Goal: Task Accomplishment & Management: Use online tool/utility

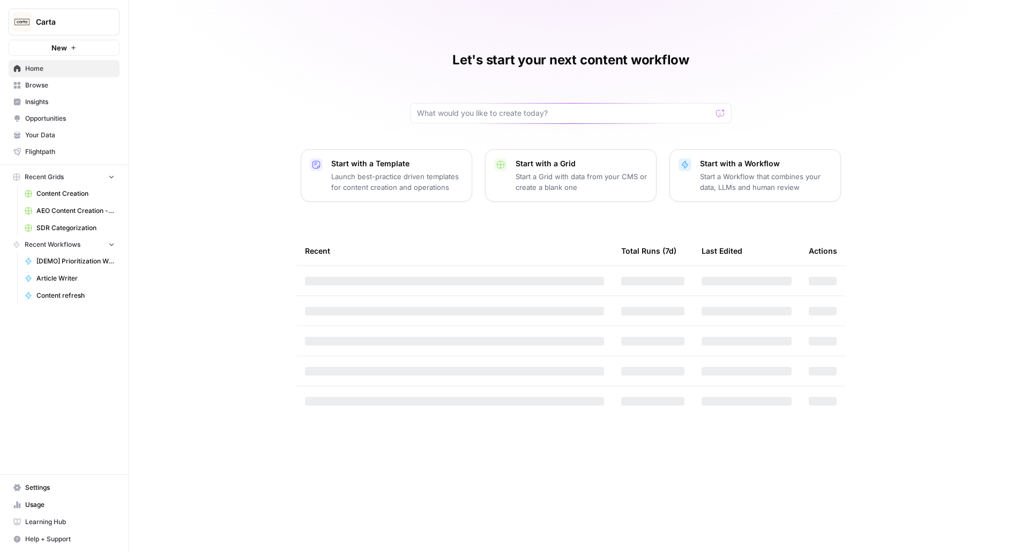
click at [72, 27] on button "Carta" at bounding box center [64, 22] width 111 height 27
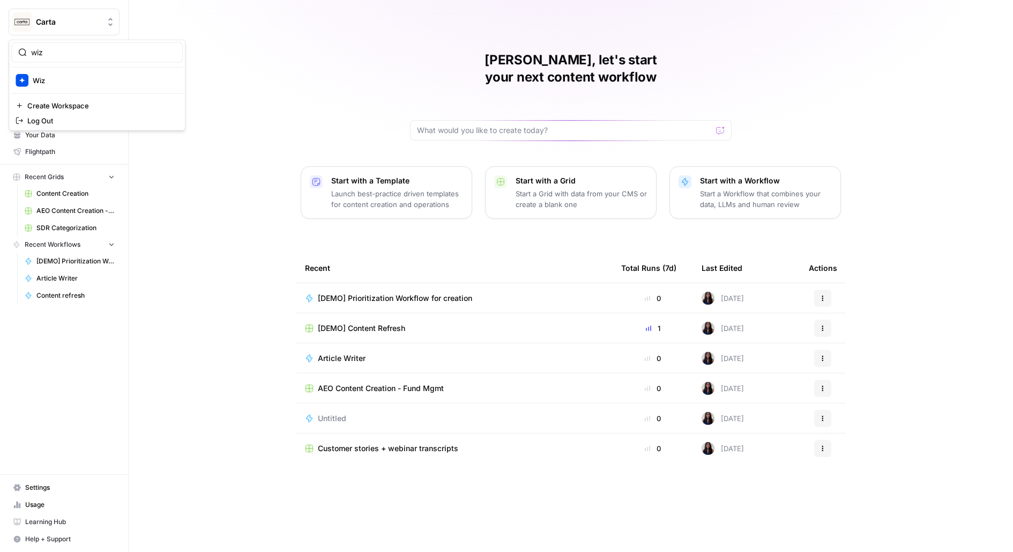
type input "wiz"
click button "Wiz" at bounding box center [97, 80] width 172 height 17
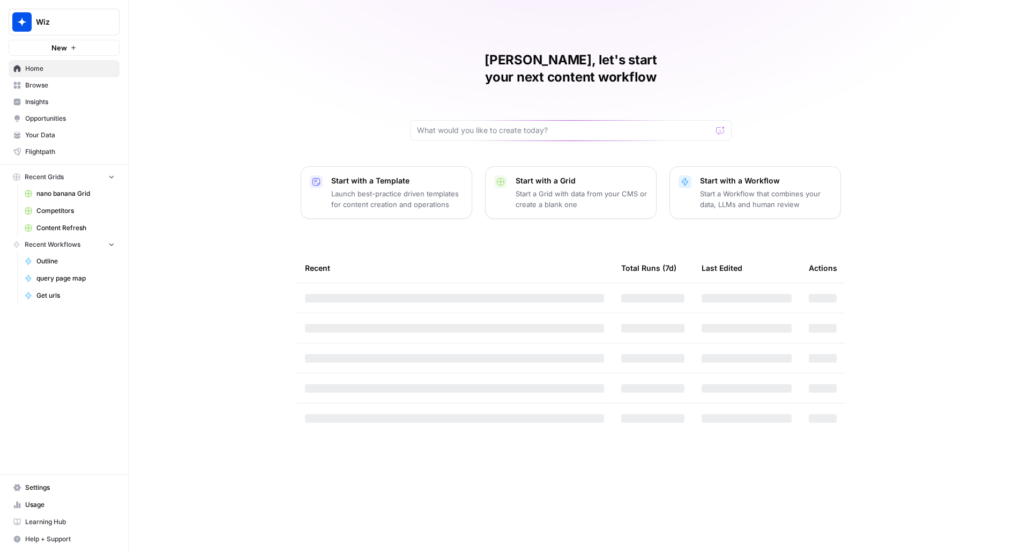
click at [57, 481] on link "Settings" at bounding box center [64, 487] width 111 height 17
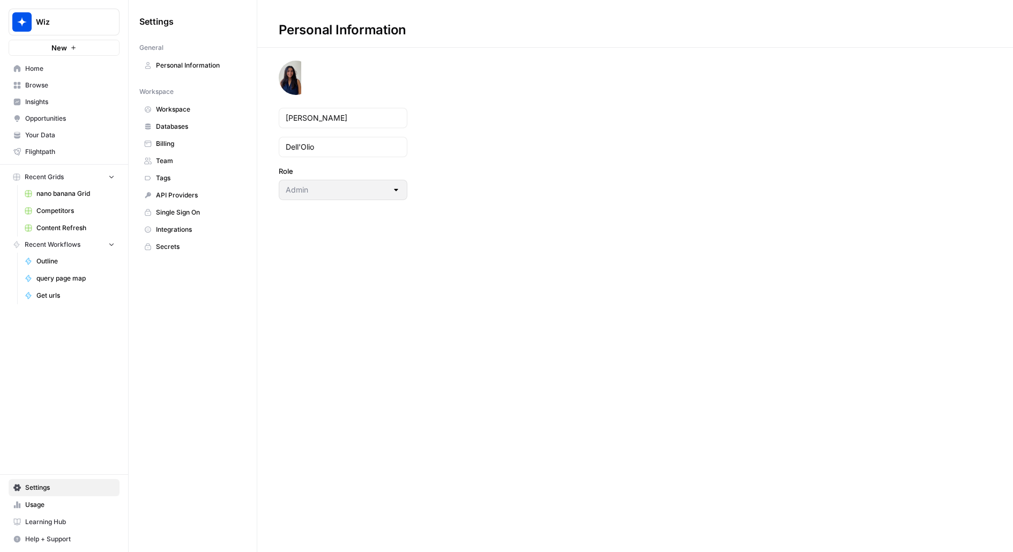
click at [173, 226] on span "Integrations" at bounding box center [198, 230] width 85 height 10
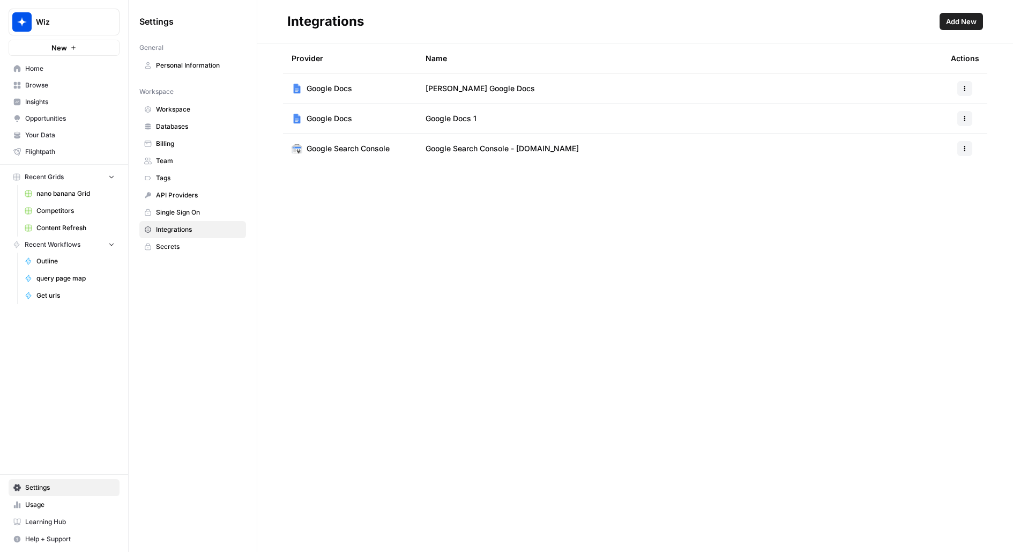
click at [69, 53] on button "New" at bounding box center [64, 48] width 111 height 16
click at [77, 224] on span "Content Refresh" at bounding box center [75, 228] width 78 height 10
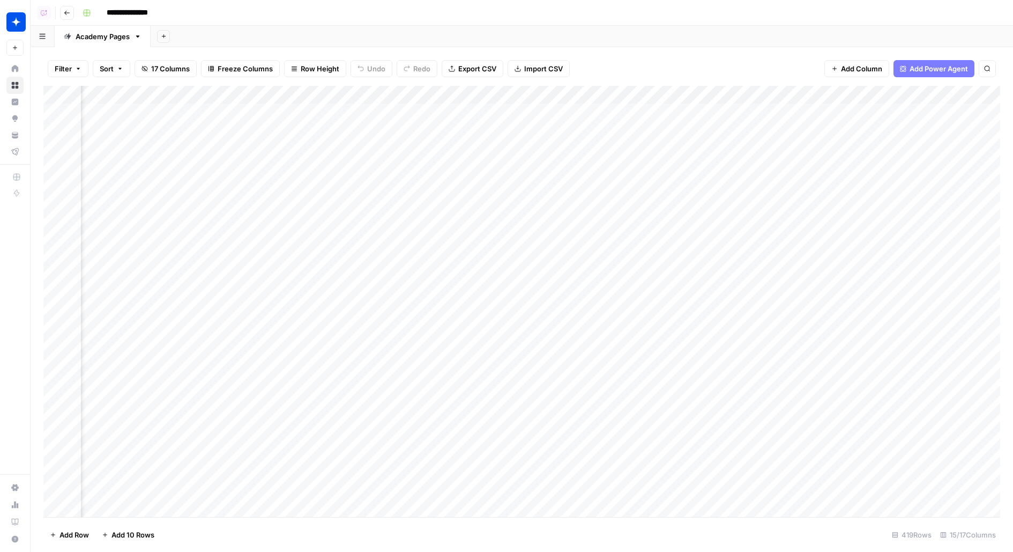
scroll to position [0, 949]
click at [981, 96] on span "Add Column" at bounding box center [976, 95] width 38 height 10
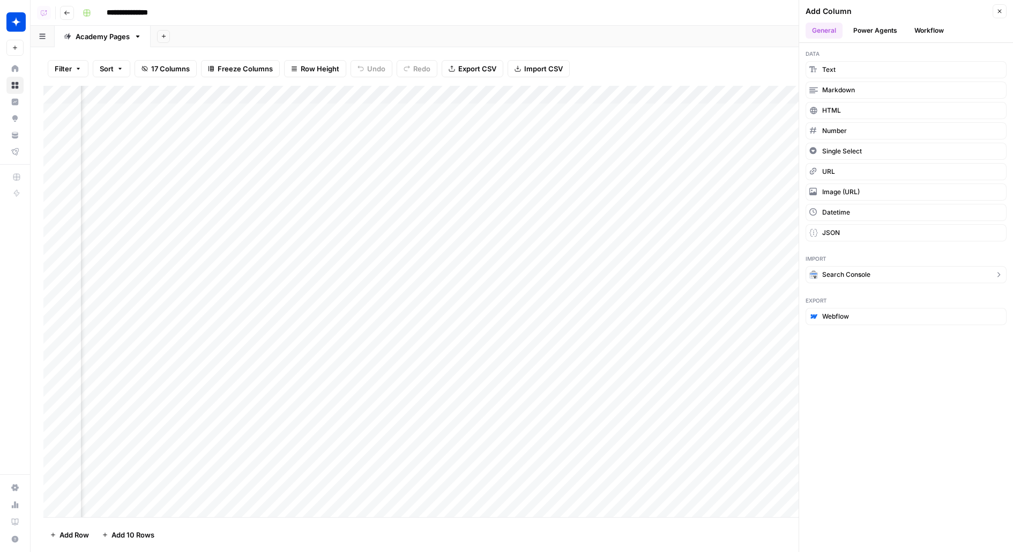
click at [843, 270] on span "Search Console" at bounding box center [846, 275] width 48 height 10
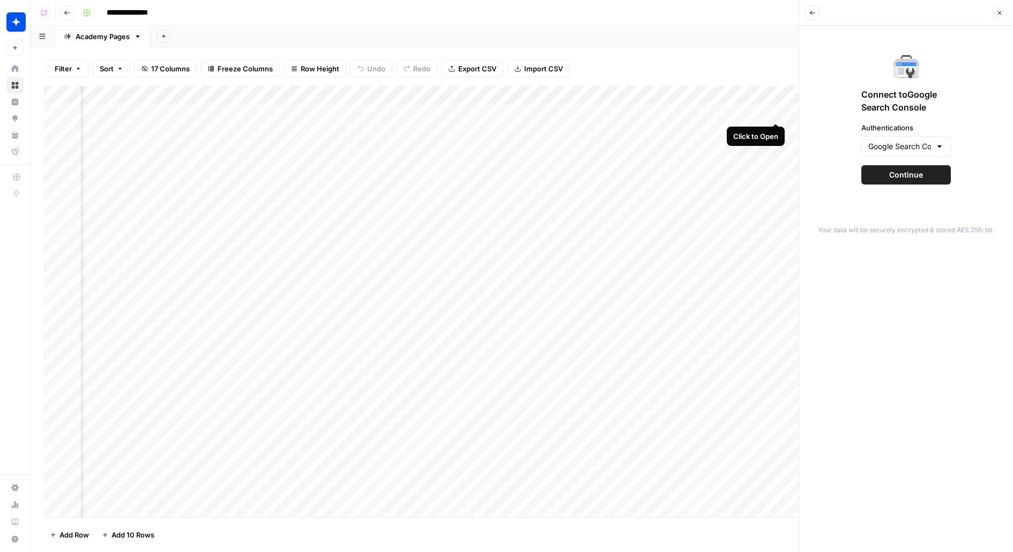
click at [932, 175] on button "Continue" at bounding box center [907, 174] width 90 height 19
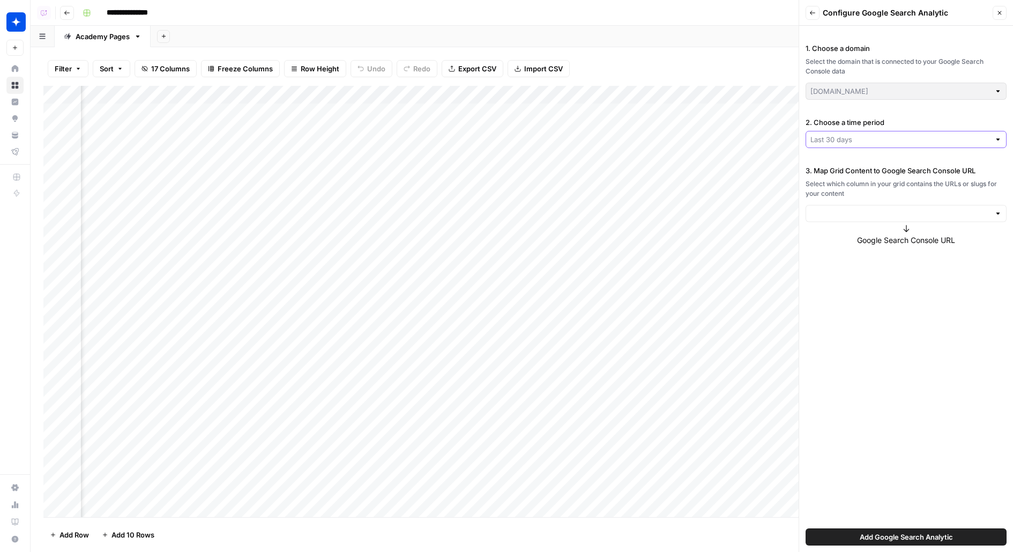
click at [848, 135] on input "2. Choose a time period" at bounding box center [901, 139] width 180 height 11
type input "Last 30 days"
click at [842, 107] on div "1. Choose a domain Select the domain that is connected to your Google Search Co…" at bounding box center [906, 289] width 214 height 526
click at [838, 216] on input "3. Map Grid Content to Google Search Console URL" at bounding box center [901, 213] width 180 height 11
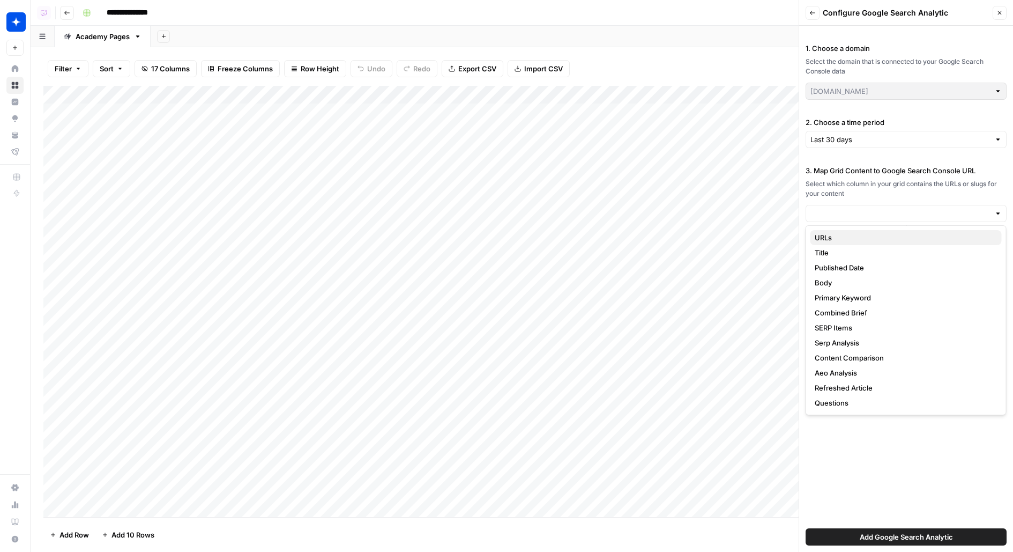
click at [925, 233] on span "URLs" at bounding box center [904, 237] width 179 height 11
type input "URLs"
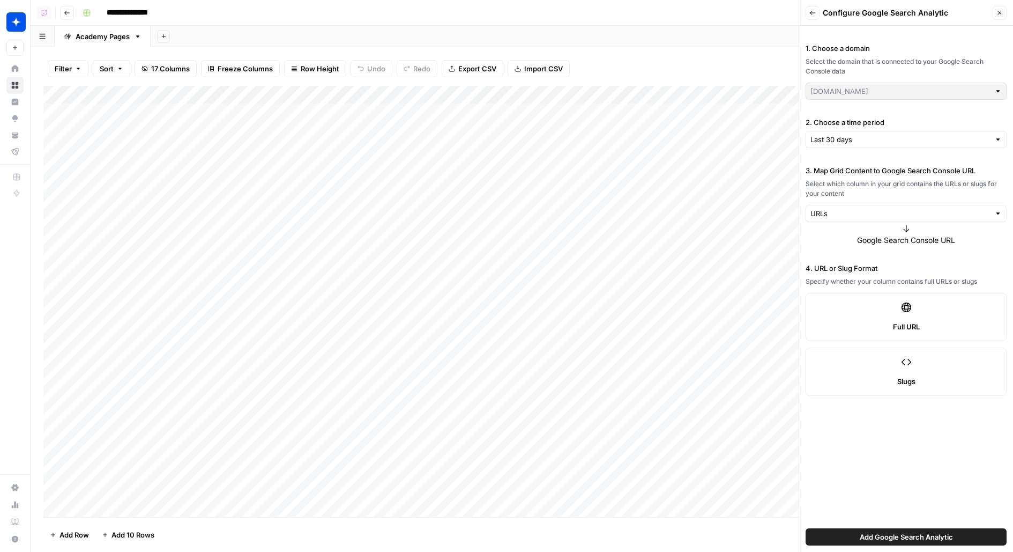
click at [886, 533] on span "Add Google Search Analytic" at bounding box center [906, 536] width 93 height 11
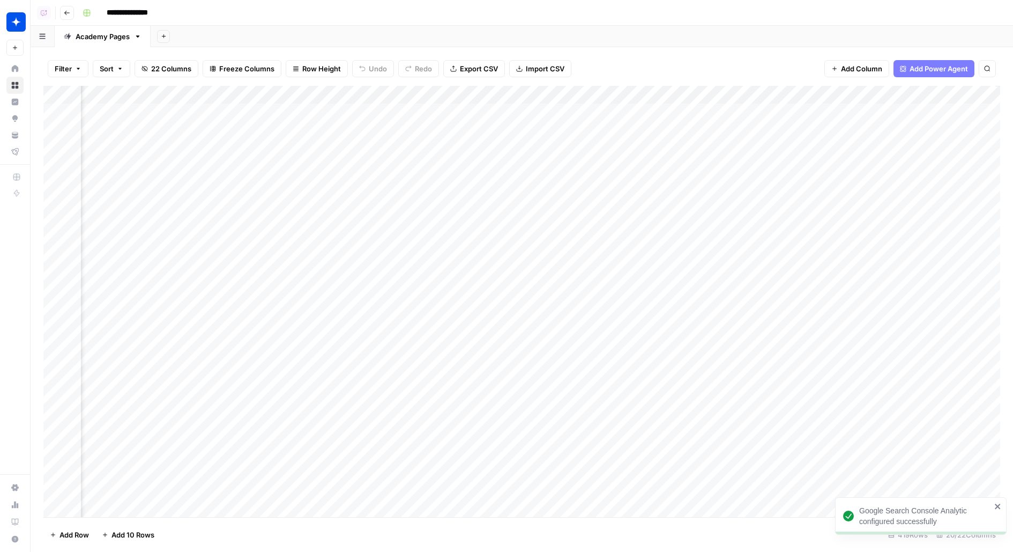
scroll to position [0, 1340]
click at [640, 114] on div "Add Column" at bounding box center [521, 301] width 957 height 431
click at [620, 93] on div "Add Column" at bounding box center [521, 301] width 957 height 431
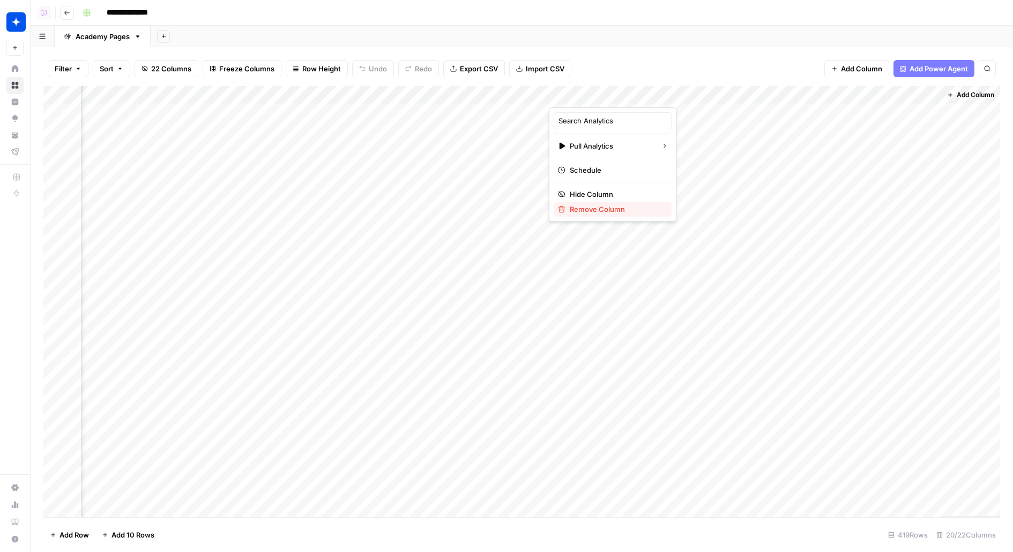
click at [583, 205] on span "Remove Column" at bounding box center [617, 209] width 94 height 11
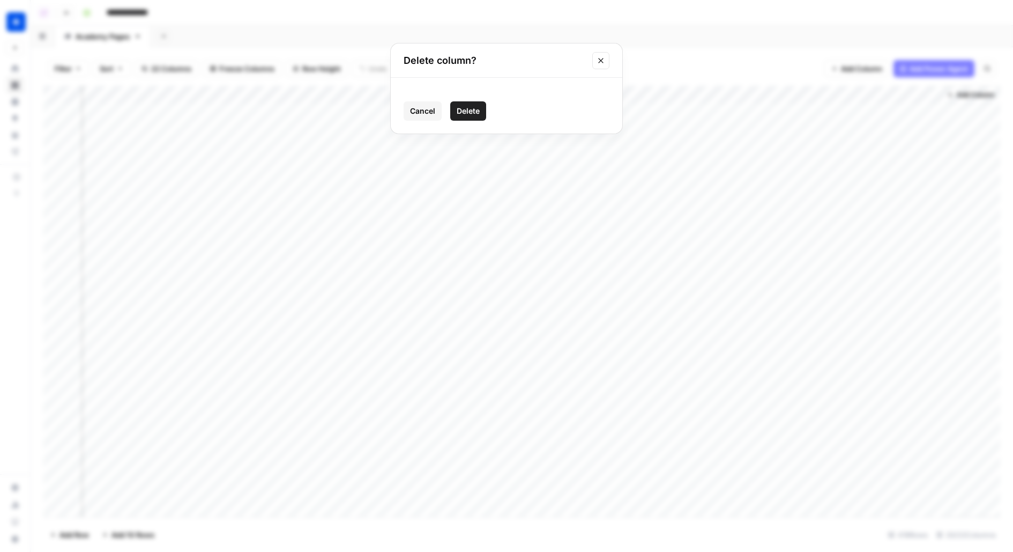
click at [482, 105] on button "Delete" at bounding box center [468, 110] width 36 height 19
click at [951, 100] on button "Add Column" at bounding box center [971, 95] width 56 height 14
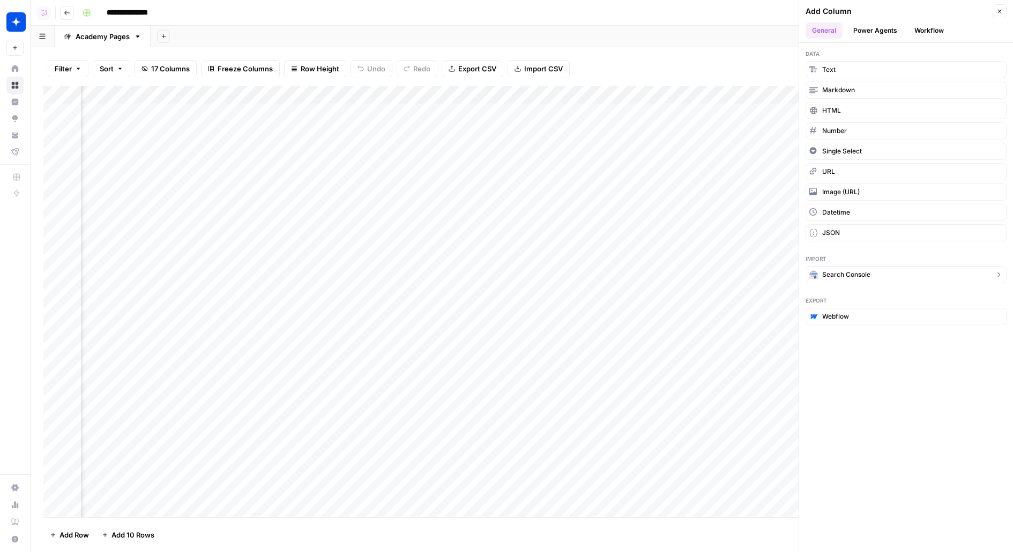
click at [845, 270] on span "Search Console" at bounding box center [846, 275] width 48 height 10
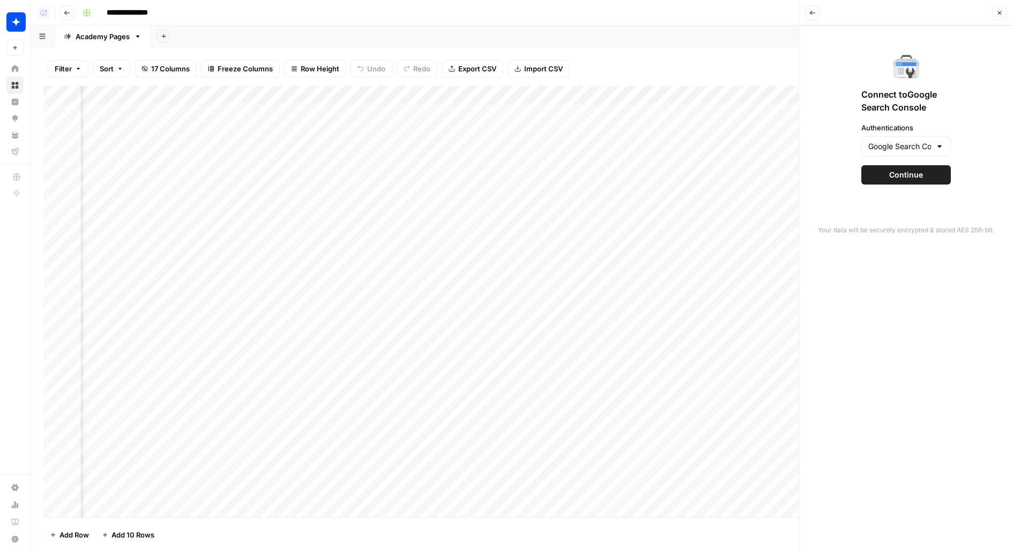
click at [902, 162] on div "Connect to Google Search Console Authentications Google Search Console - wiz.io…" at bounding box center [906, 119] width 201 height 174
click at [902, 174] on span "Continue" at bounding box center [906, 174] width 34 height 11
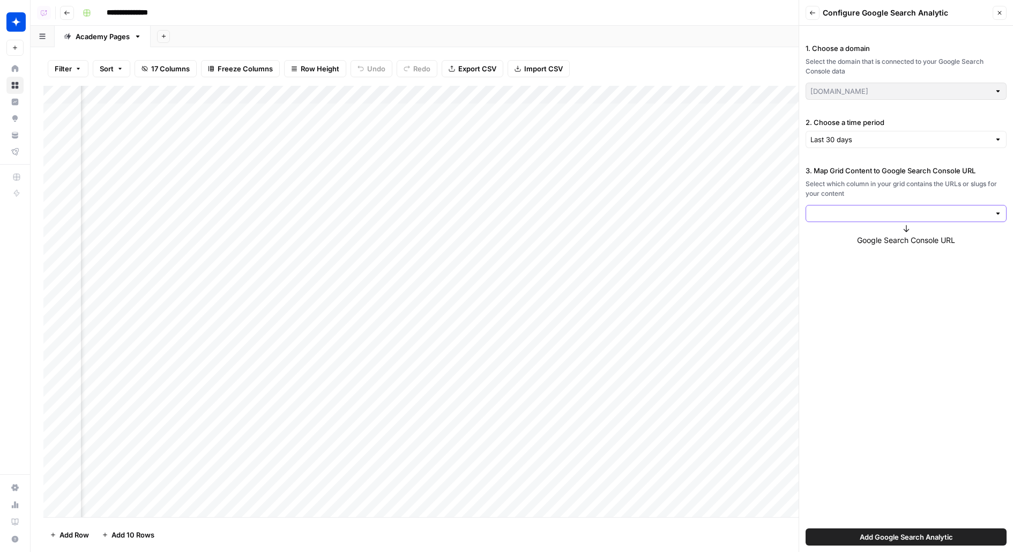
click at [855, 216] on input "3. Map Grid Content to Google Search Console URL" at bounding box center [901, 213] width 180 height 11
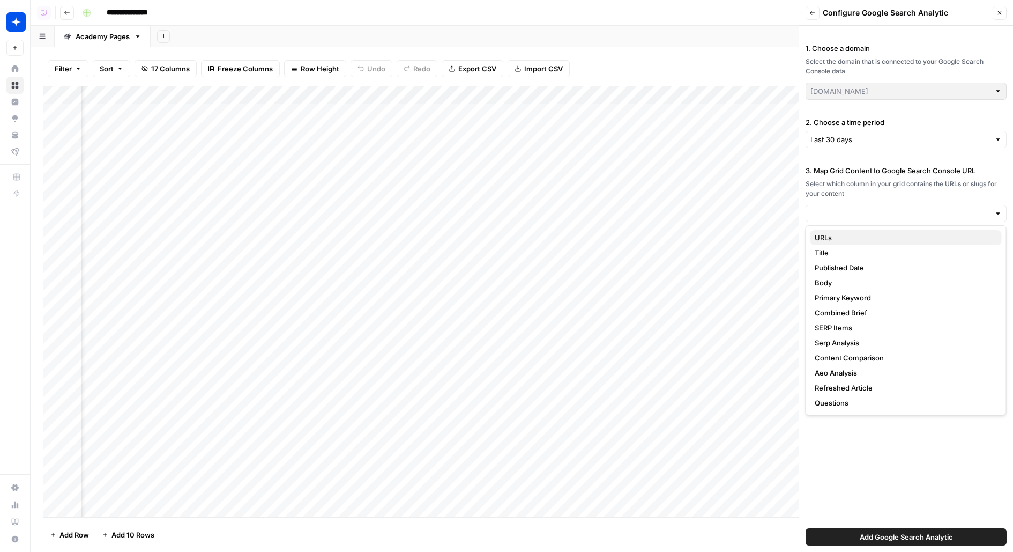
click at [850, 239] on span "URLs" at bounding box center [904, 237] width 179 height 11
type input "URLs"
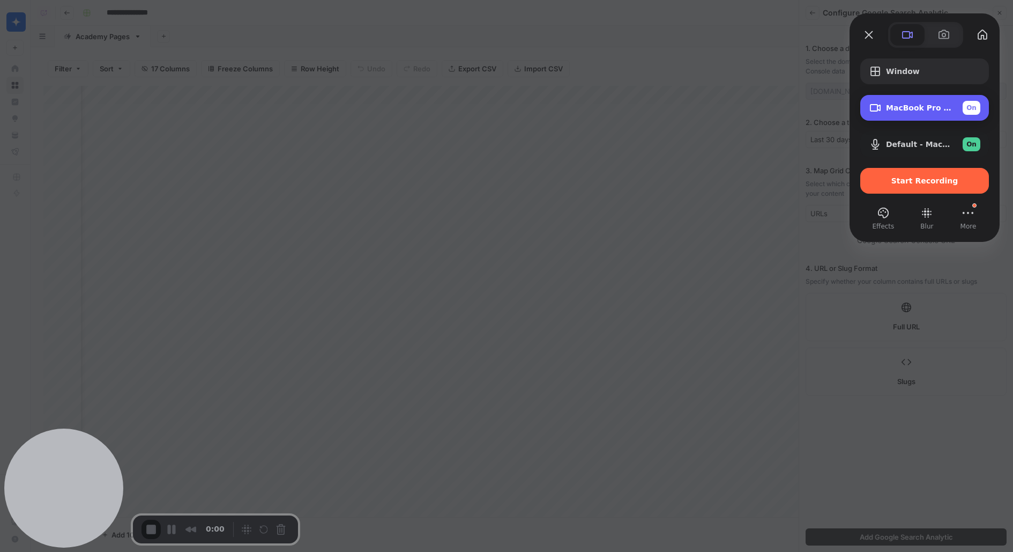
click at [926, 118] on div "MacBook Pro Camera (0000:0001) On" at bounding box center [925, 108] width 129 height 26
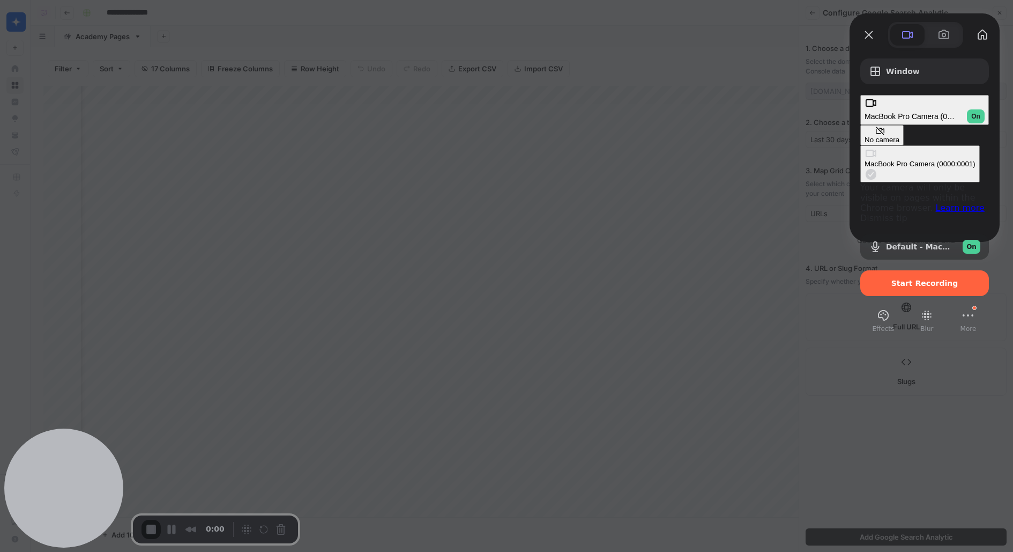
click at [865, 136] on div "No camera" at bounding box center [882, 140] width 35 height 8
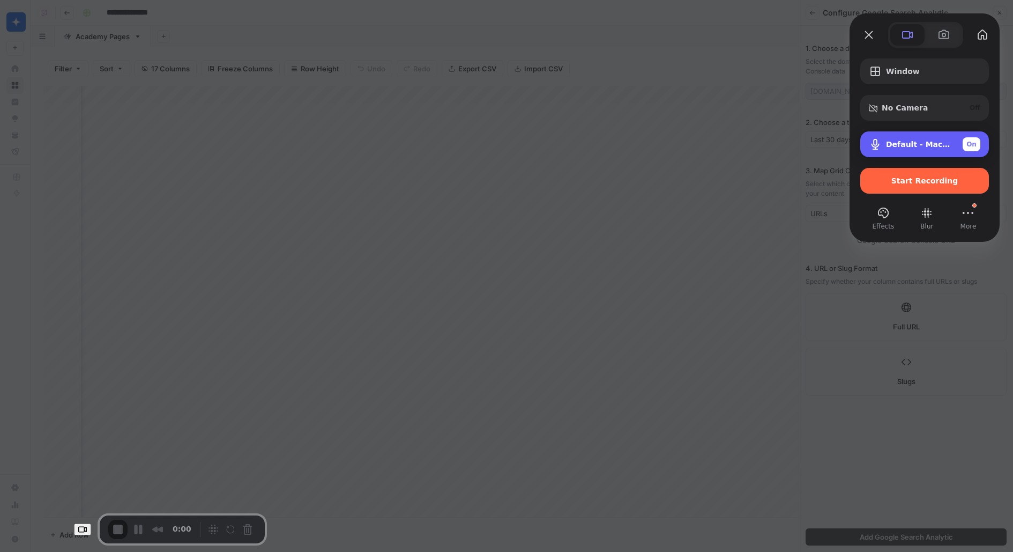
click at [928, 149] on div "Default - MacBook Pro Microphone (Built-in) On" at bounding box center [933, 144] width 94 height 14
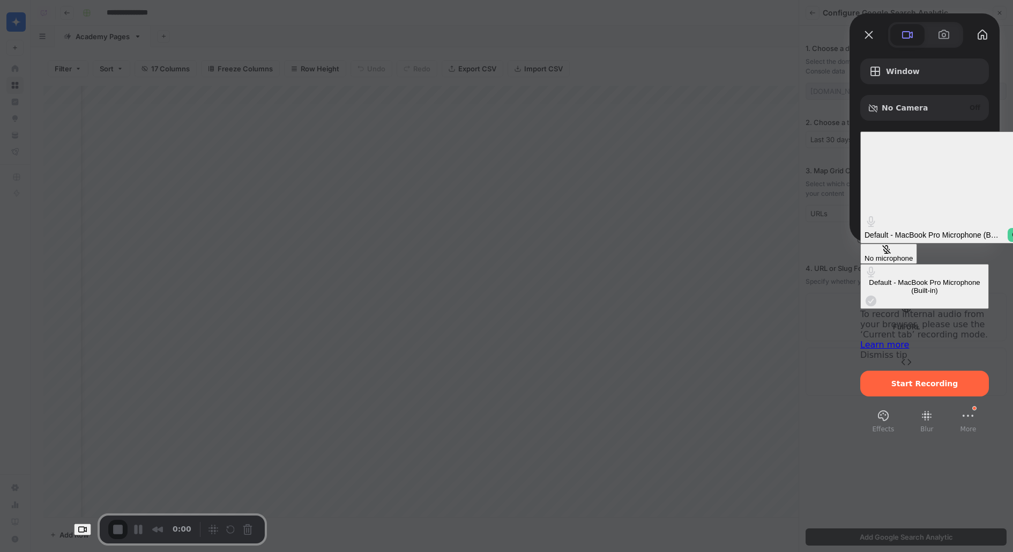
click at [865, 254] on div "No microphone" at bounding box center [889, 258] width 48 height 8
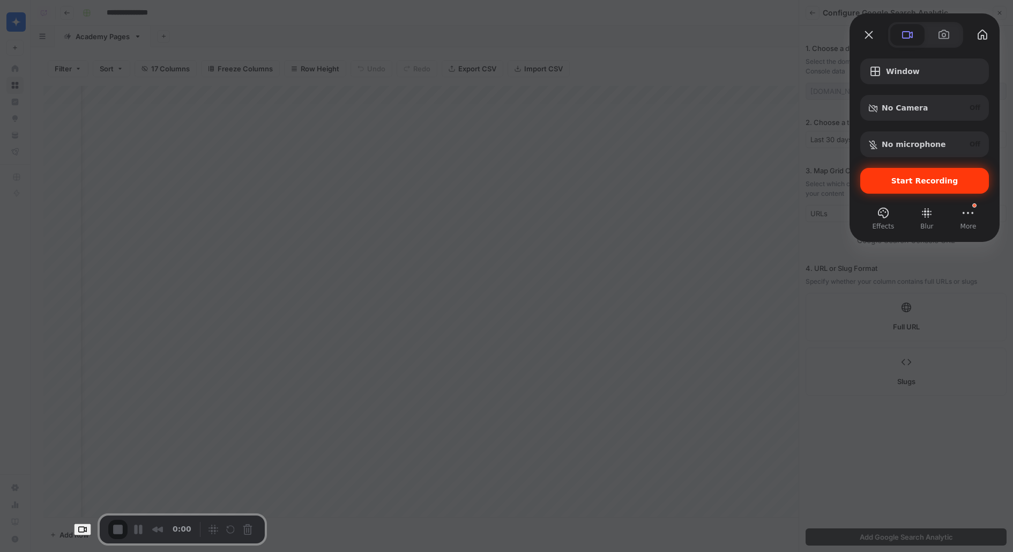
click at [930, 190] on div "Start Recording" at bounding box center [925, 181] width 129 height 26
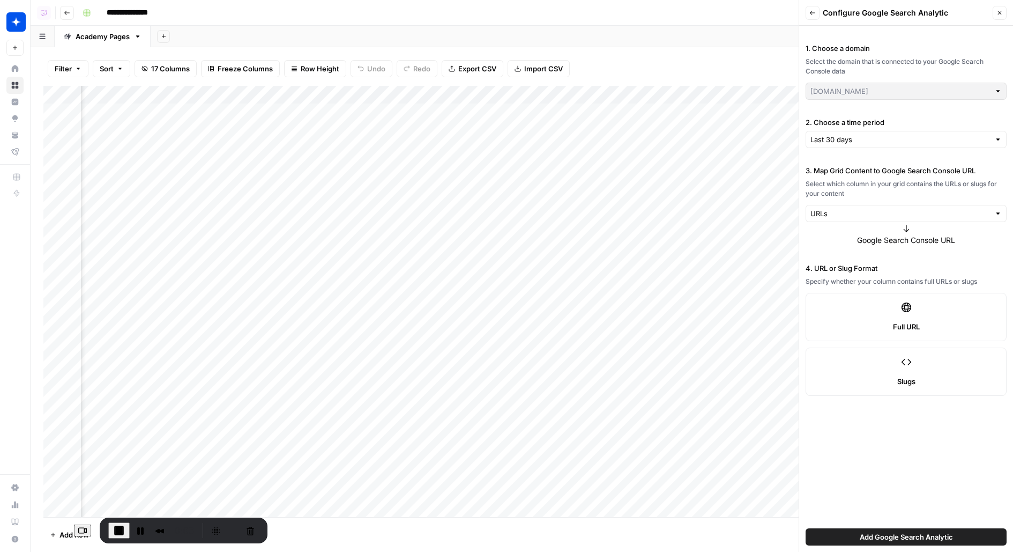
click at [911, 535] on span "Add Google Search Analytic" at bounding box center [906, 536] width 93 height 11
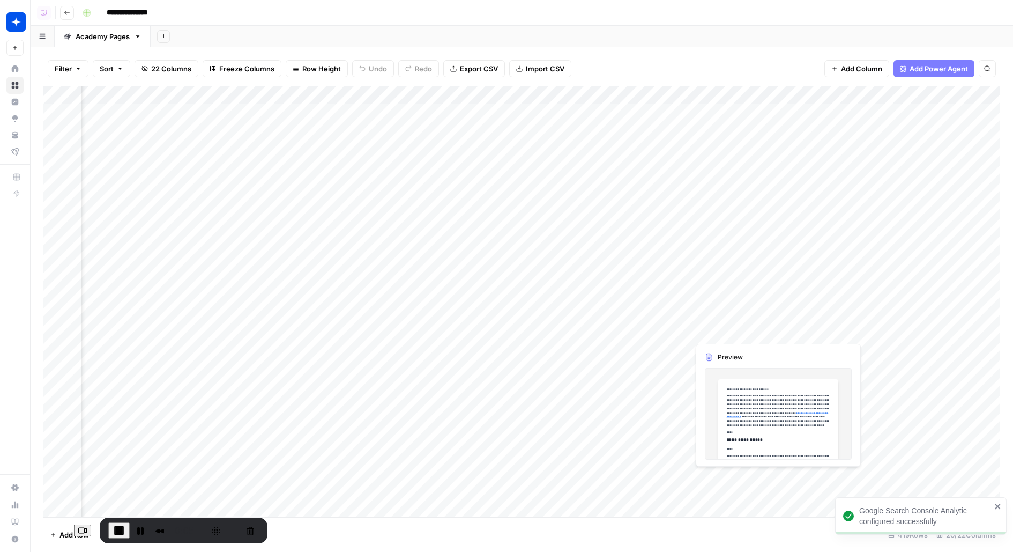
scroll to position [0, 1340]
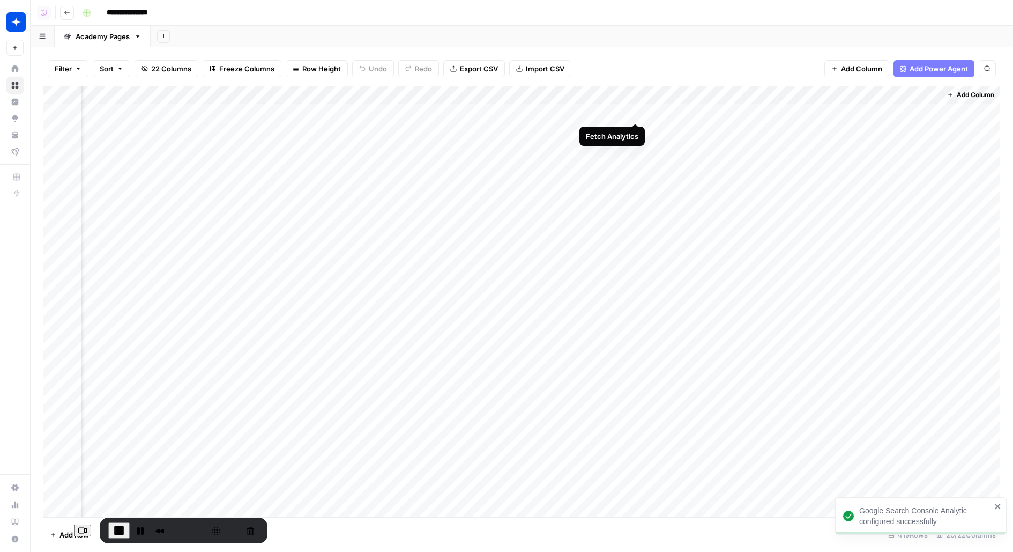
click at [636, 111] on div "Add Column" at bounding box center [521, 301] width 957 height 431
click at [637, 131] on div "Add Column" at bounding box center [521, 301] width 957 height 431
click at [636, 115] on div "Add Column" at bounding box center [521, 301] width 957 height 431
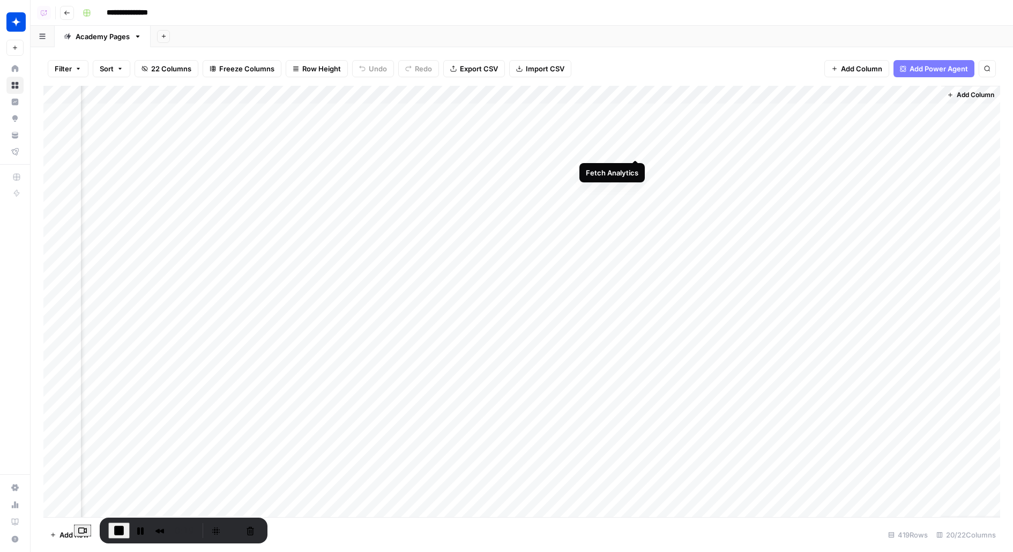
click at [635, 151] on div "Add Column" at bounding box center [521, 301] width 957 height 431
click at [113, 524] on span "End Recording" at bounding box center [119, 530] width 13 height 13
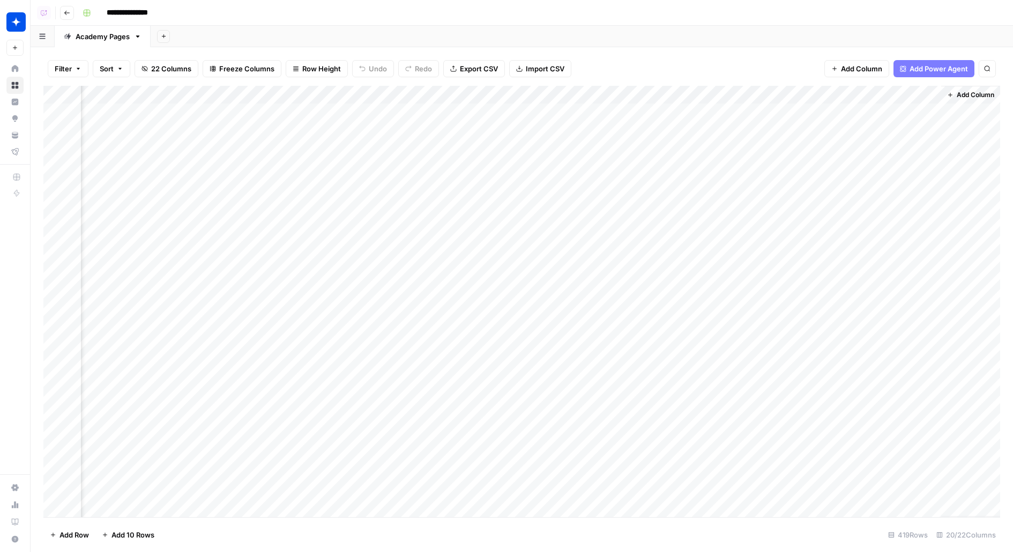
click at [616, 90] on div "Add Column" at bounding box center [521, 301] width 957 height 431
click at [689, 152] on span "All Rows" at bounding box center [685, 148] width 68 height 11
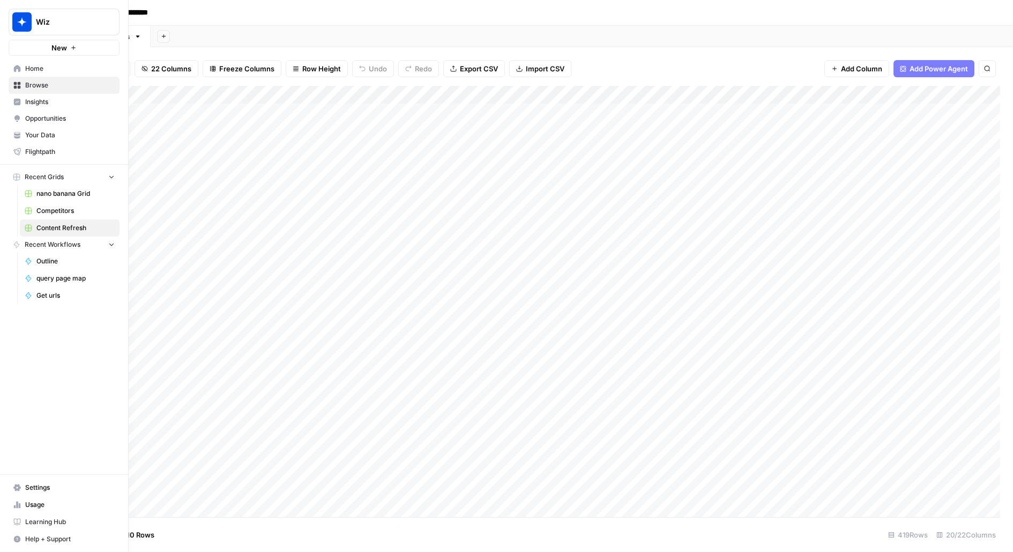
scroll to position [0, 0]
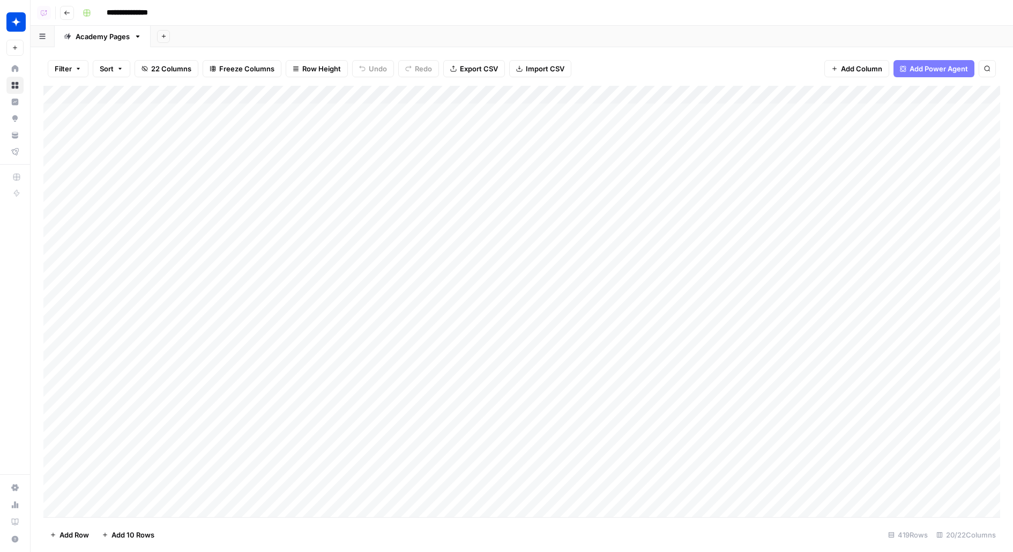
drag, startPoint x: 744, startPoint y: 94, endPoint x: 365, endPoint y: 106, distance: 379.3
click at [365, 106] on div "Add Column" at bounding box center [521, 301] width 957 height 431
drag, startPoint x: 677, startPoint y: 97, endPoint x: 45, endPoint y: 121, distance: 632.0
click at [45, 121] on div "Add Column" at bounding box center [521, 301] width 957 height 431
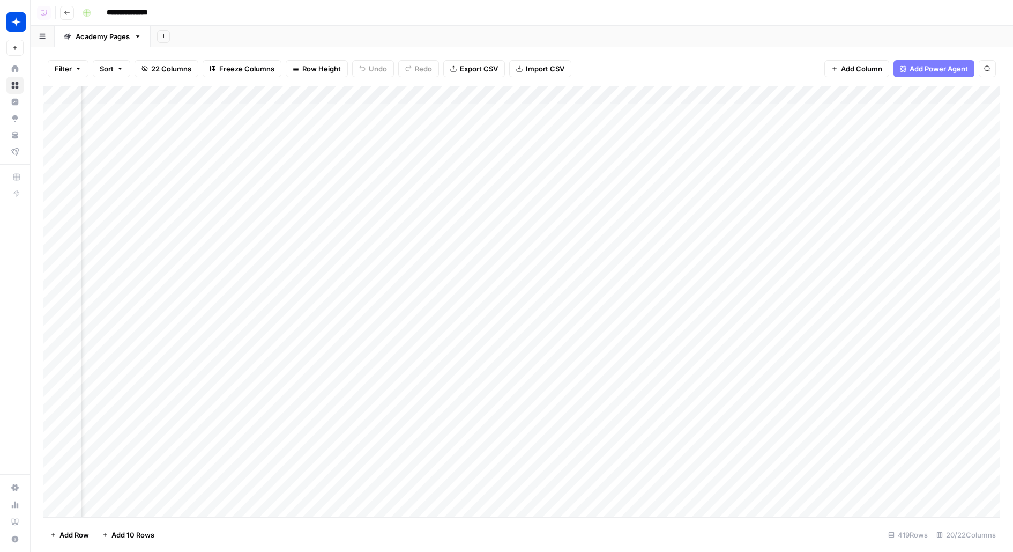
scroll to position [0, 405]
drag, startPoint x: 957, startPoint y: 88, endPoint x: 226, endPoint y: 91, distance: 730.8
click at [226, 91] on div "Add Column" at bounding box center [521, 301] width 957 height 431
drag, startPoint x: 581, startPoint y: 90, endPoint x: 539, endPoint y: 91, distance: 41.3
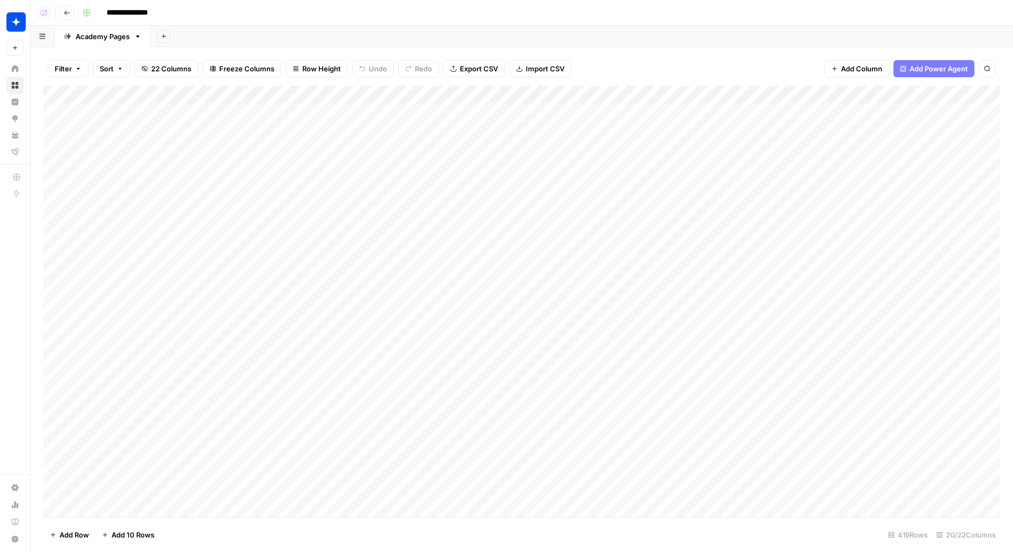
click at [540, 91] on div "Add Column" at bounding box center [521, 301] width 957 height 431
drag, startPoint x: 763, startPoint y: 91, endPoint x: 198, endPoint y: 107, distance: 565.3
click at [198, 108] on div "Add Column" at bounding box center [521, 301] width 957 height 431
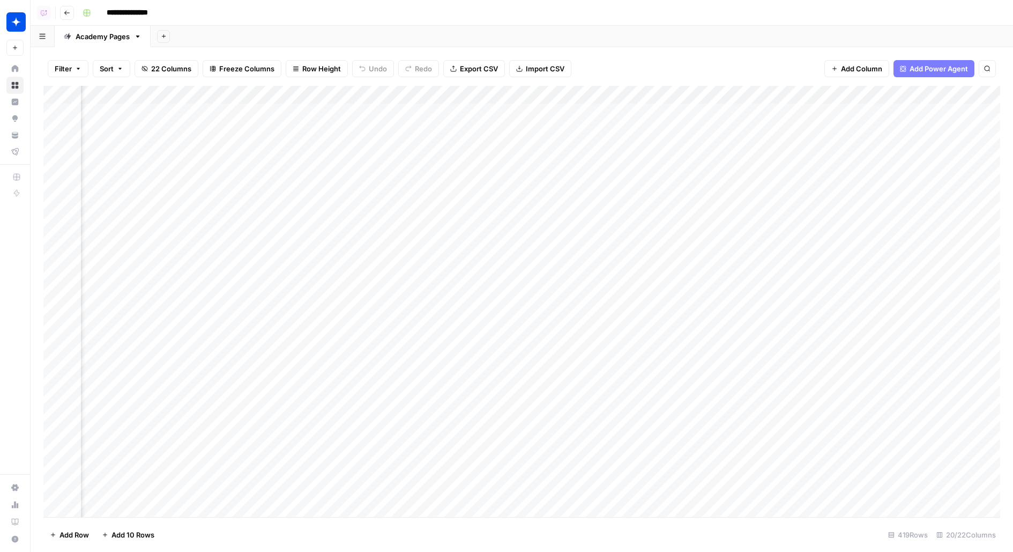
drag, startPoint x: 483, startPoint y: 99, endPoint x: 61, endPoint y: 128, distance: 423.5
click at [61, 128] on div "Add Column" at bounding box center [521, 301] width 957 height 431
drag, startPoint x: 502, startPoint y: 92, endPoint x: 100, endPoint y: 99, distance: 402.2
click at [100, 100] on div "Add Column" at bounding box center [521, 301] width 957 height 431
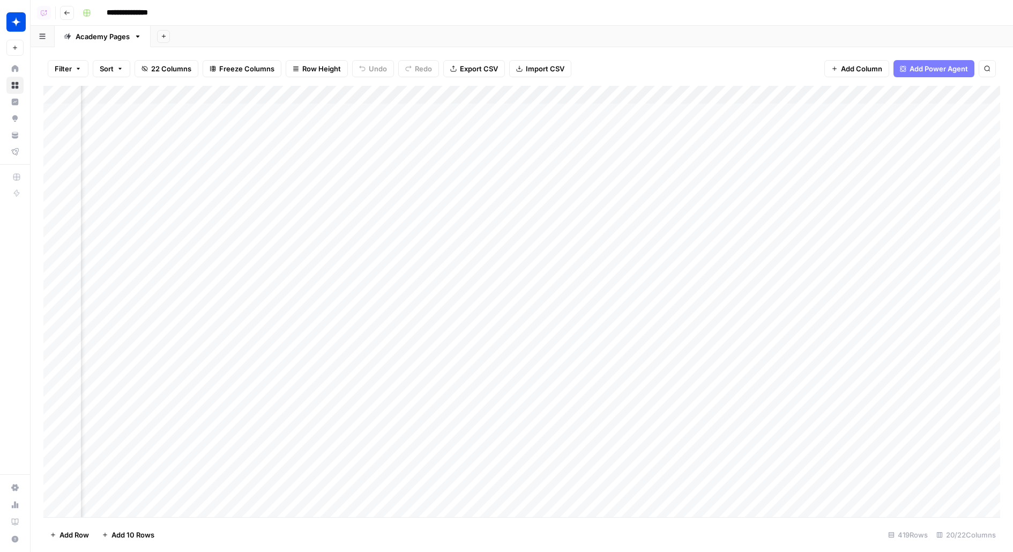
scroll to position [0, 340]
drag, startPoint x: 312, startPoint y: 99, endPoint x: 256, endPoint y: 98, distance: 55.2
click at [256, 98] on div "Add Column" at bounding box center [521, 301] width 957 height 431
drag, startPoint x: 824, startPoint y: 91, endPoint x: 66, endPoint y: 131, distance: 759.2
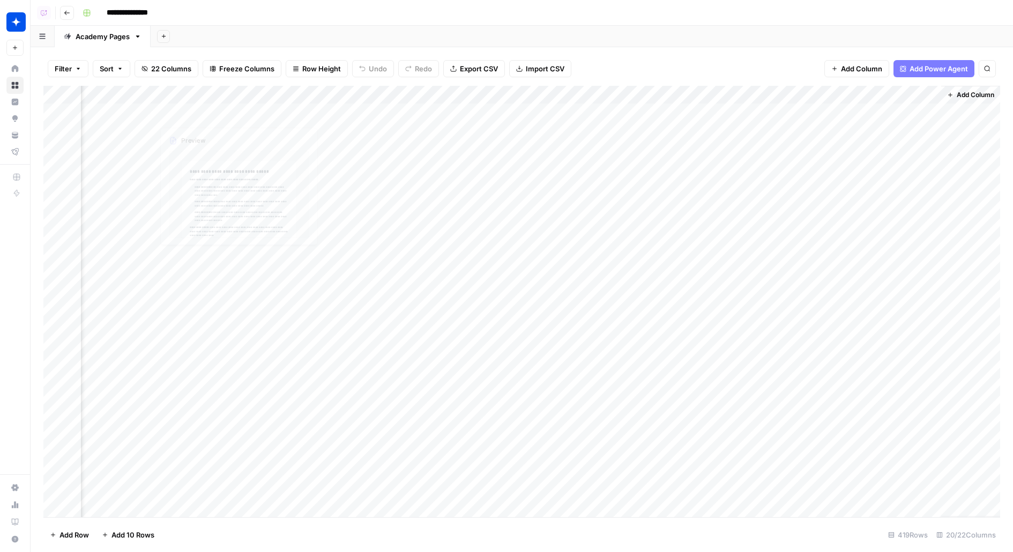
click at [65, 131] on div "Add Column" at bounding box center [521, 301] width 957 height 431
drag, startPoint x: 713, startPoint y: 87, endPoint x: 137, endPoint y: 97, distance: 575.9
click at [137, 98] on div "Add Column" at bounding box center [521, 301] width 957 height 431
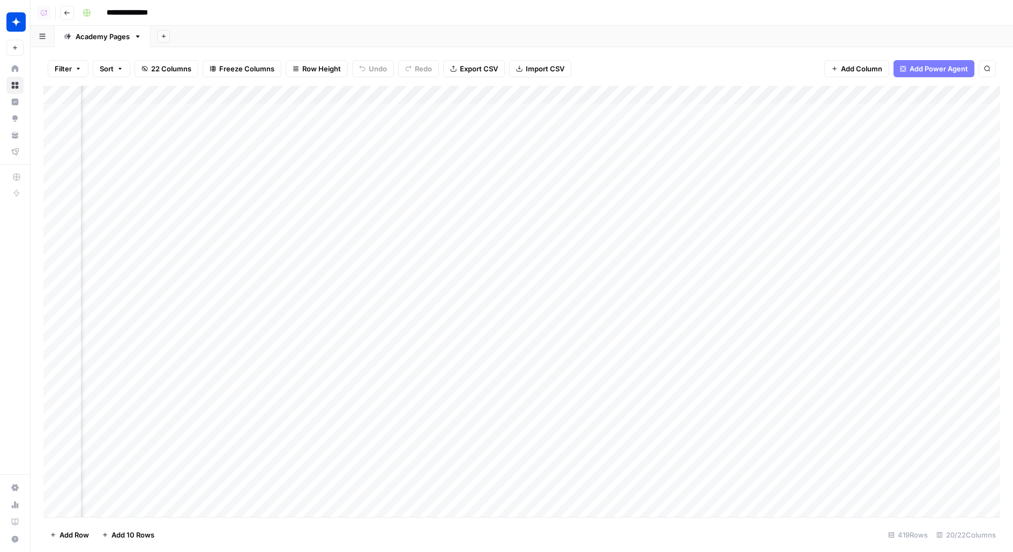
drag, startPoint x: 784, startPoint y: 94, endPoint x: 547, endPoint y: 98, distance: 236.5
click at [547, 99] on div "Add Column" at bounding box center [521, 301] width 957 height 431
drag, startPoint x: 894, startPoint y: 96, endPoint x: 85, endPoint y: 161, distance: 811.1
click at [85, 162] on div "Add Column" at bounding box center [521, 301] width 957 height 431
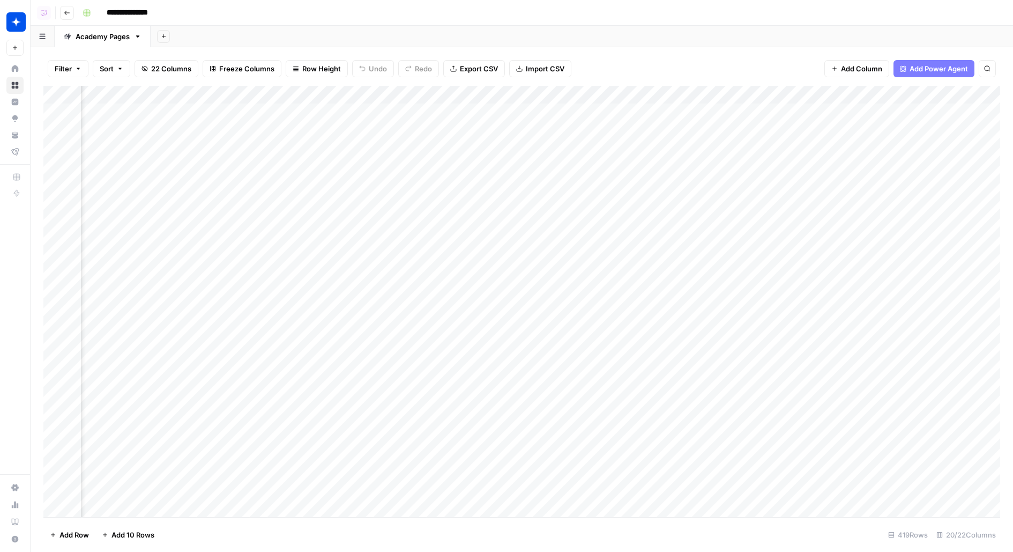
scroll to position [0, 552]
drag, startPoint x: 852, startPoint y: 91, endPoint x: 198, endPoint y: 93, distance: 653.6
click at [198, 93] on div "Add Column" at bounding box center [521, 301] width 957 height 431
click at [412, 95] on div "Add Column" at bounding box center [521, 301] width 957 height 431
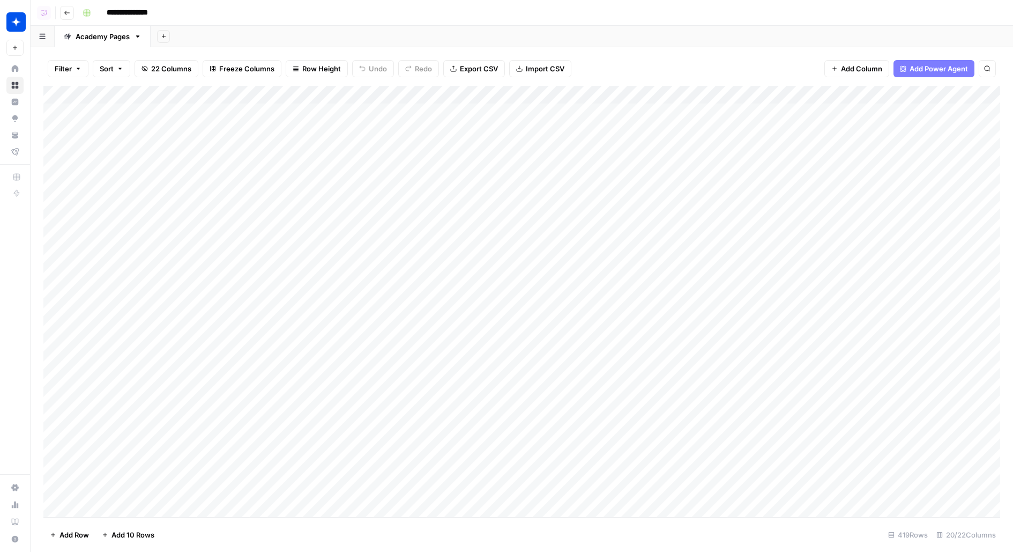
click at [544, 45] on div "Add Sheet" at bounding box center [582, 36] width 863 height 21
click at [413, 94] on div "Add Column" at bounding box center [521, 301] width 957 height 431
click at [625, 31] on div "Add Sheet" at bounding box center [582, 36] width 863 height 21
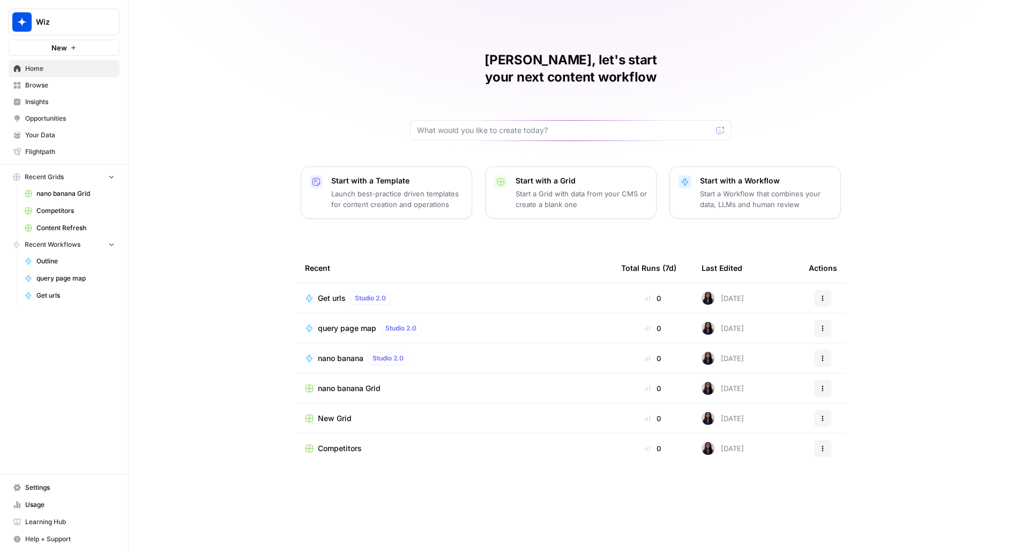
click at [67, 30] on button "Wiz" at bounding box center [64, 22] width 111 height 27
type input "growth"
click at [129, 109] on span "Growth Plays" at bounding box center [104, 114] width 142 height 11
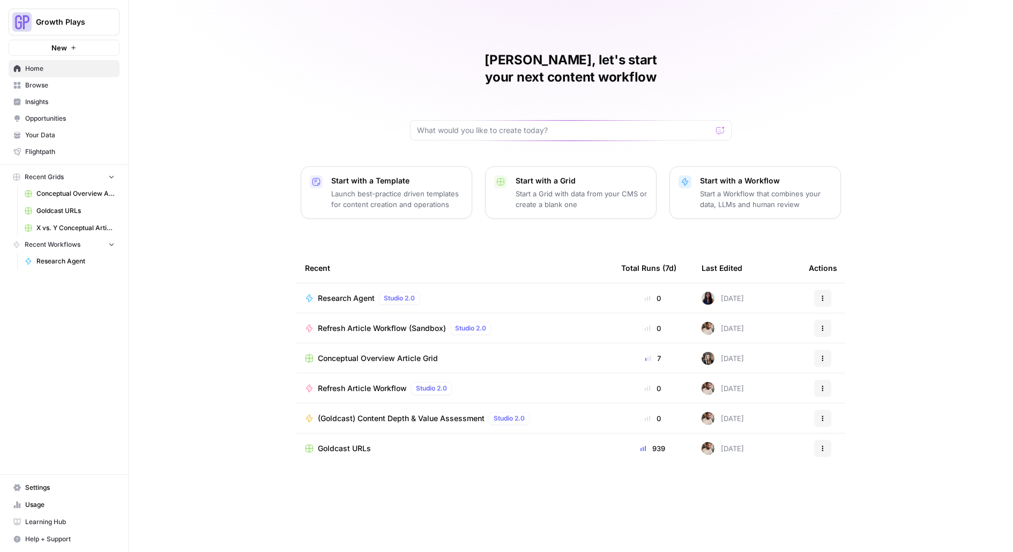
click at [60, 87] on span "Browse" at bounding box center [70, 85] width 90 height 10
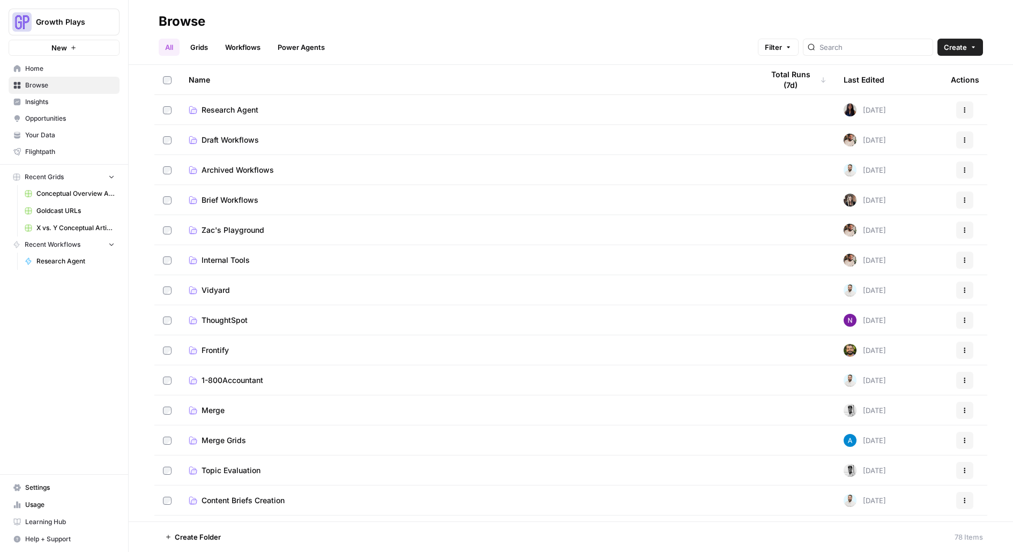
click at [233, 107] on span "Research Agent" at bounding box center [230, 110] width 57 height 11
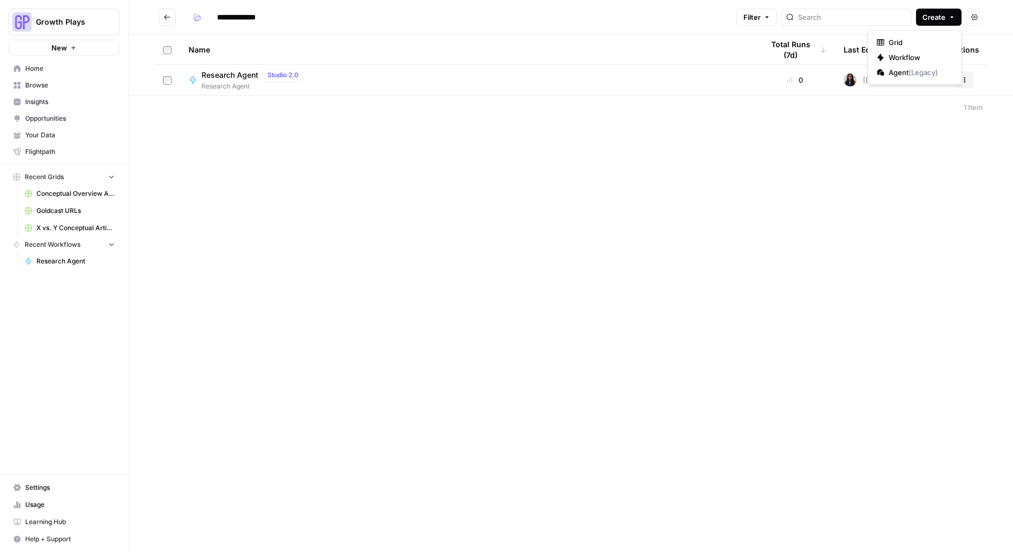
click at [945, 14] on span "Create" at bounding box center [934, 17] width 23 height 11
click at [899, 45] on span "Grid" at bounding box center [919, 42] width 60 height 11
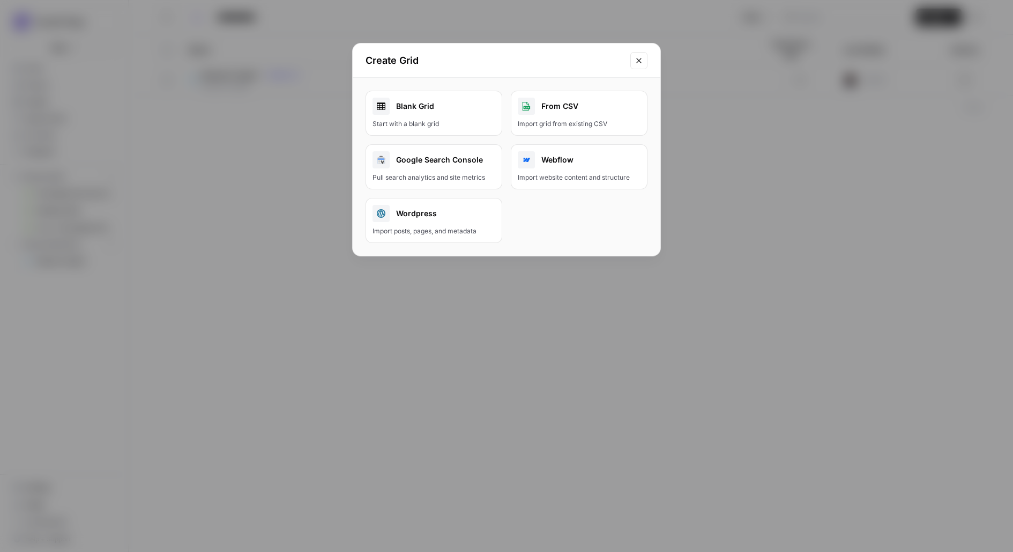
click at [405, 119] on div "Start with a blank grid" at bounding box center [434, 124] width 123 height 10
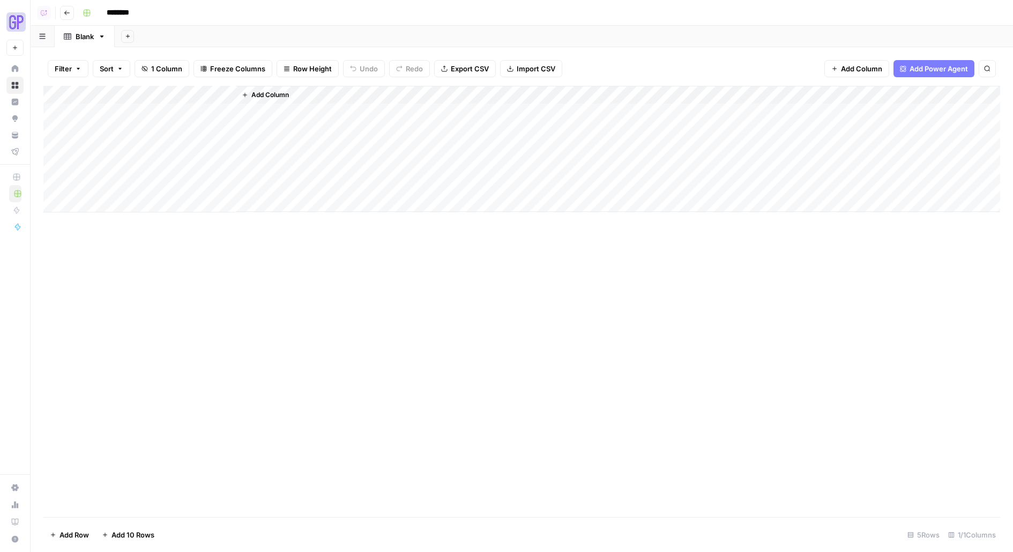
click at [79, 34] on div "Blank" at bounding box center [85, 36] width 18 height 11
click at [87, 36] on div "Blank" at bounding box center [85, 36] width 18 height 11
click at [127, 16] on input "********" at bounding box center [132, 12] width 60 height 17
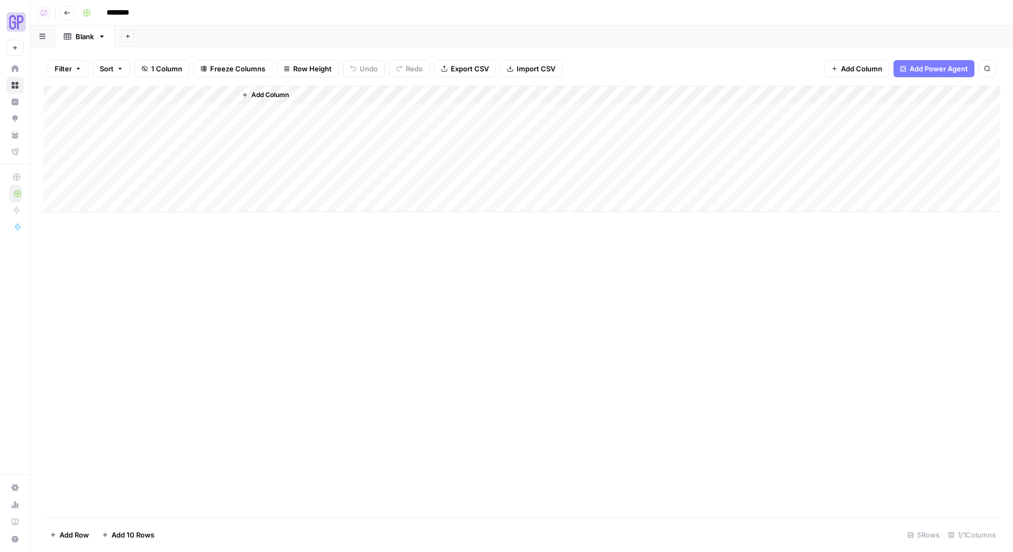
click at [127, 16] on input "********" at bounding box center [132, 12] width 60 height 17
type input "********"
click at [273, 94] on span "Add Column" at bounding box center [270, 95] width 38 height 10
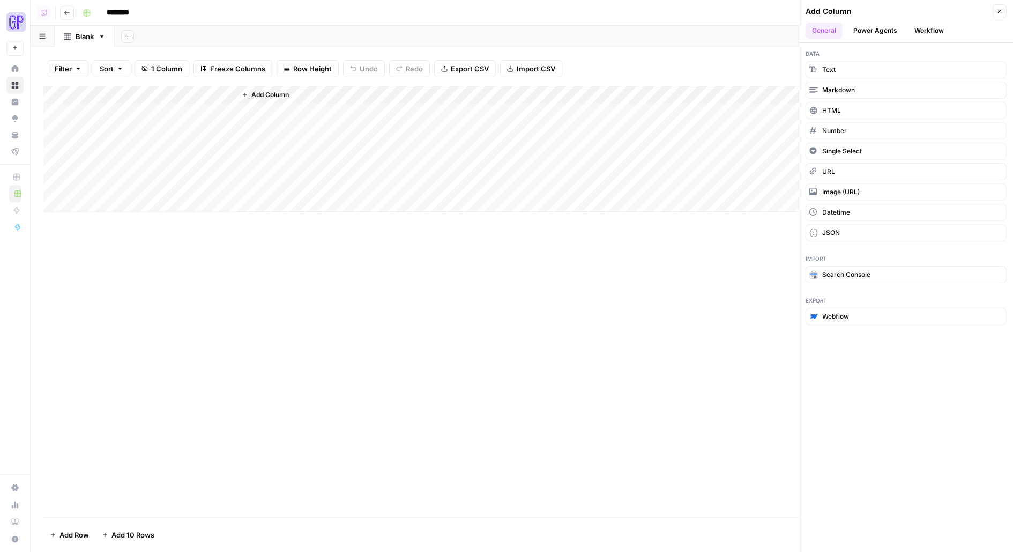
click at [935, 29] on button "Workflow" at bounding box center [929, 31] width 42 height 16
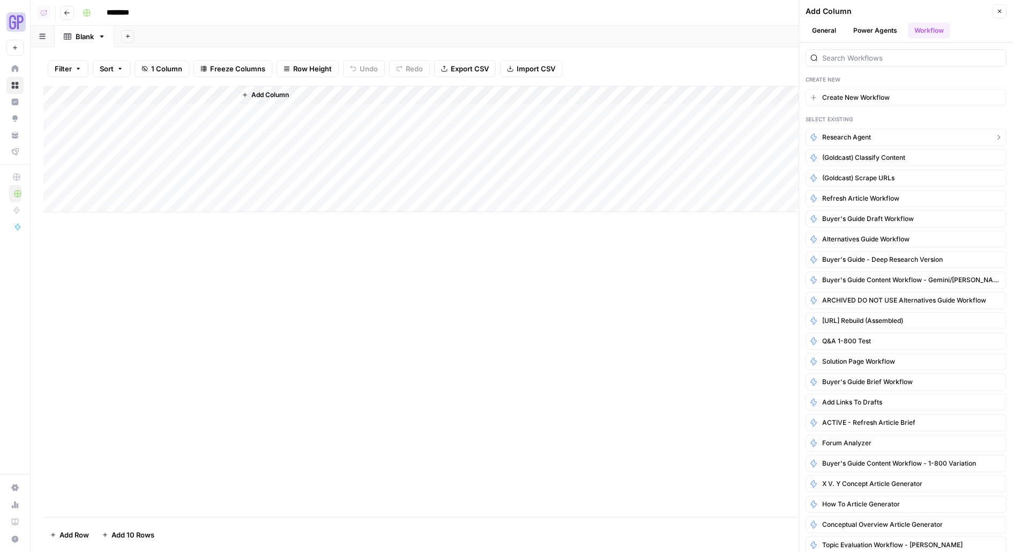
click at [884, 133] on button "Research Agent" at bounding box center [906, 137] width 201 height 17
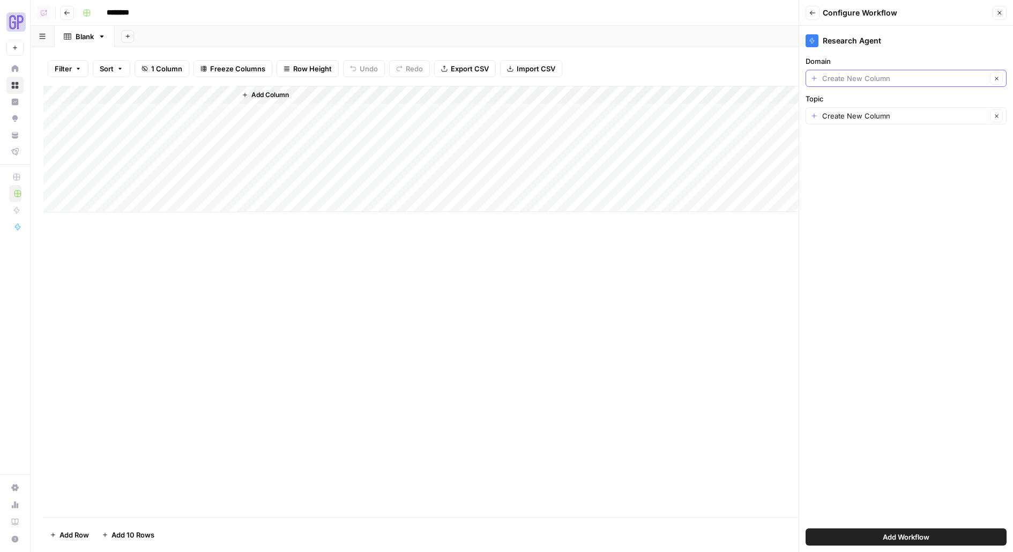
click at [868, 79] on input "Domain" at bounding box center [904, 78] width 165 height 11
click at [861, 104] on span "Create New Column" at bounding box center [905, 103] width 157 height 11
type input "Create New Column"
click at [854, 536] on button "Add Workflow" at bounding box center [906, 536] width 201 height 17
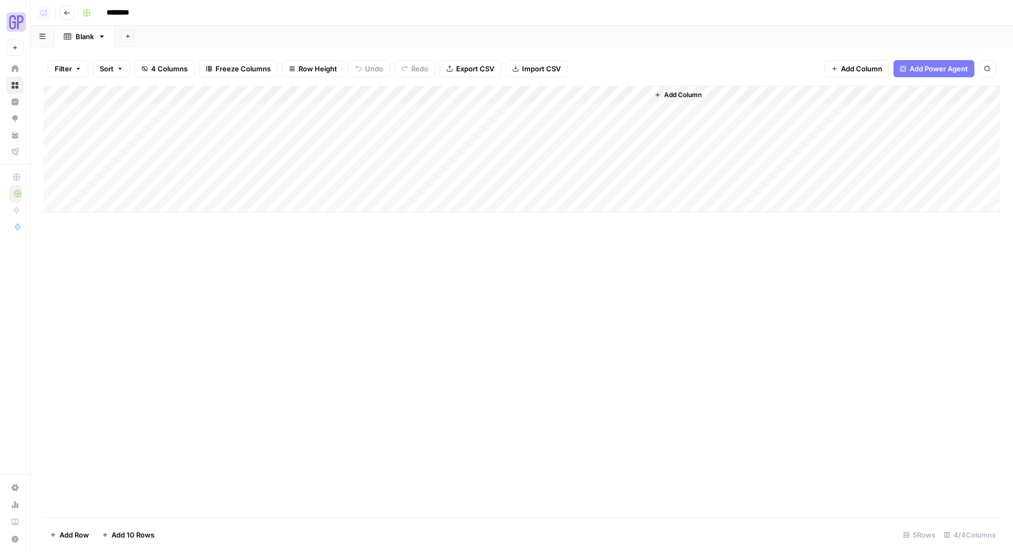
click at [167, 95] on div "Add Column" at bounding box center [521, 149] width 957 height 127
click at [139, 241] on span "Remove Column" at bounding box center [149, 239] width 94 height 11
click at [476, 107] on span "Delete" at bounding box center [468, 111] width 23 height 11
click at [268, 94] on div "Add Column" at bounding box center [521, 149] width 957 height 127
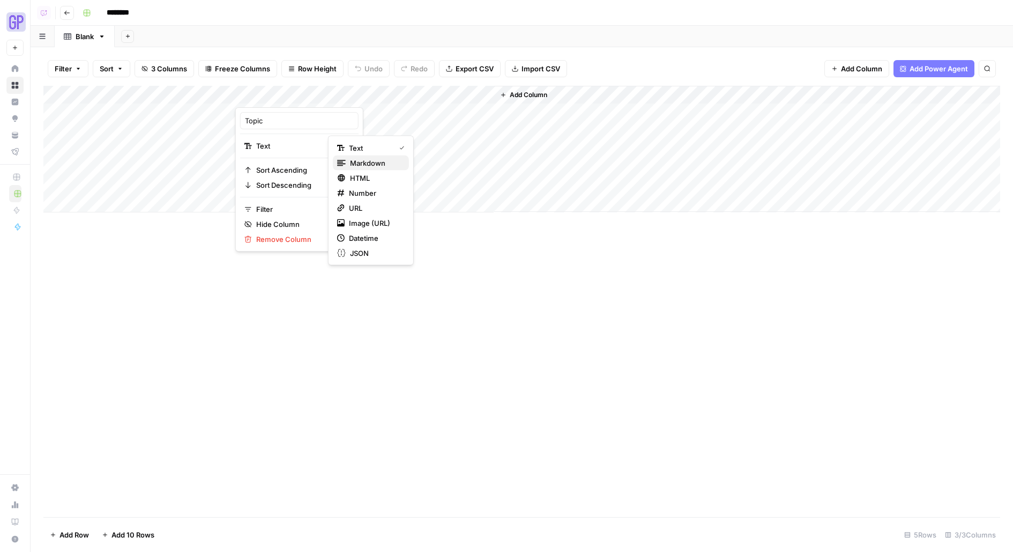
click at [377, 162] on span "Markdown" at bounding box center [375, 163] width 50 height 11
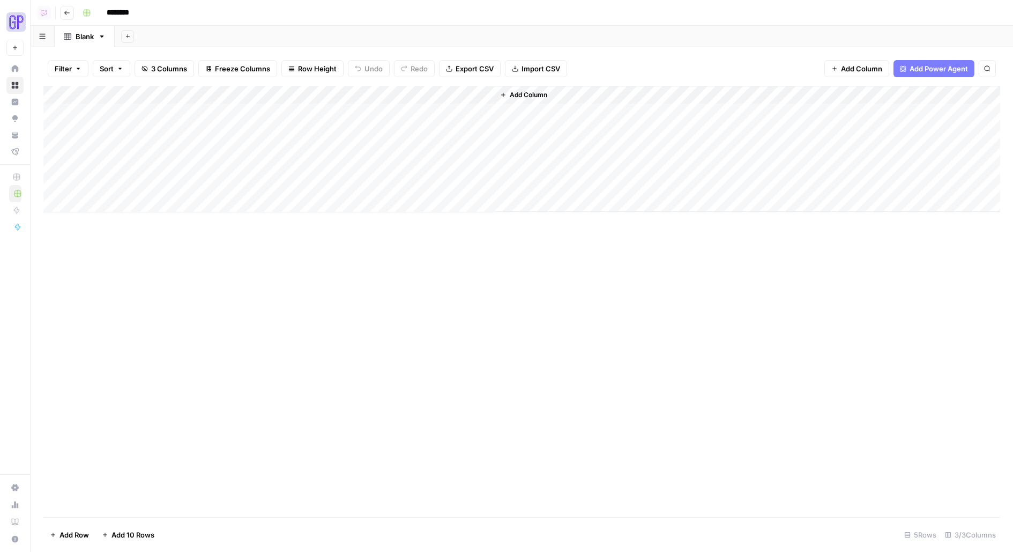
click at [371, 27] on div "Add Sheet" at bounding box center [564, 36] width 899 height 21
click at [465, 91] on div "Add Column" at bounding box center [521, 149] width 957 height 127
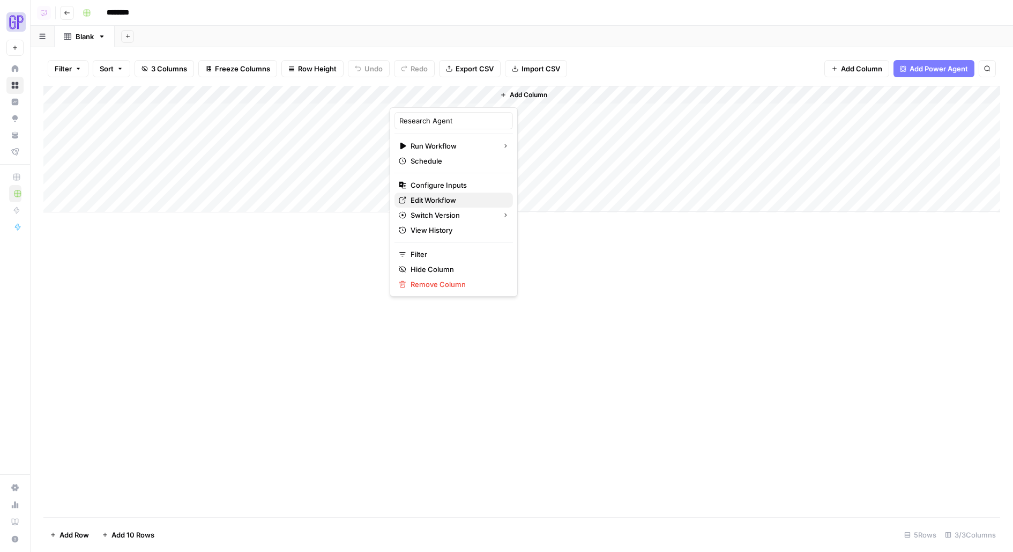
click at [405, 195] on div "Edit Workflow" at bounding box center [454, 200] width 110 height 11
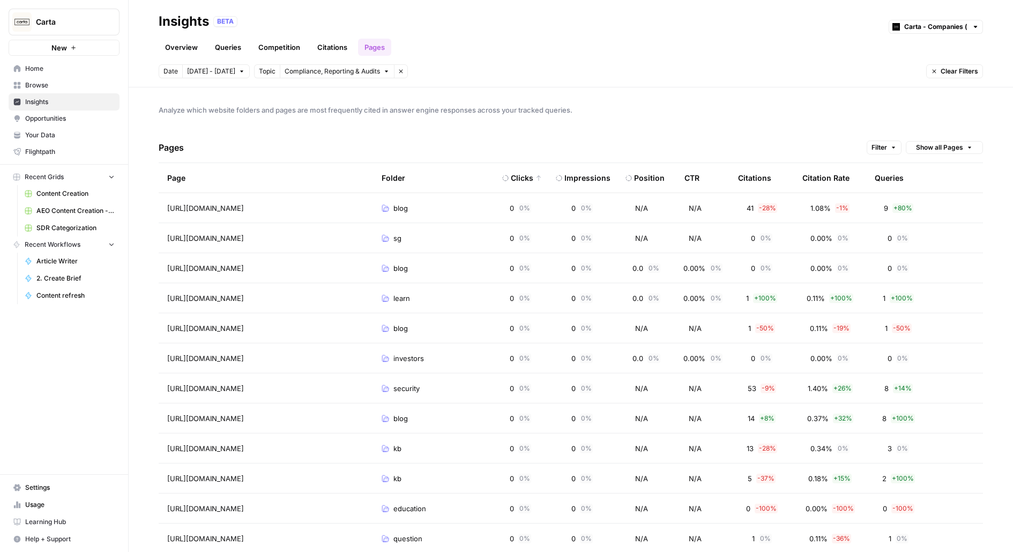
scroll to position [33, 0]
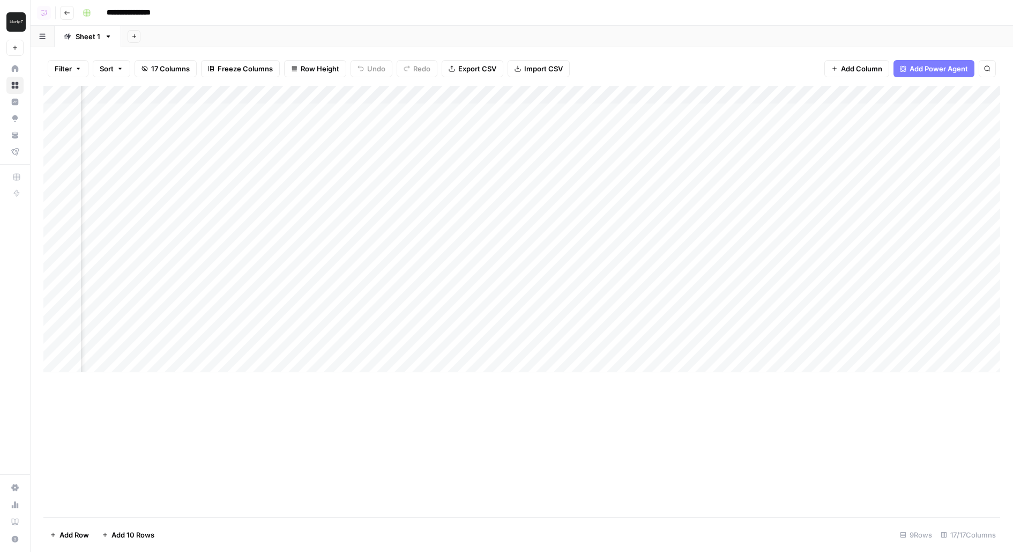
scroll to position [0, 846]
click at [739, 110] on div "Add Column" at bounding box center [521, 229] width 957 height 286
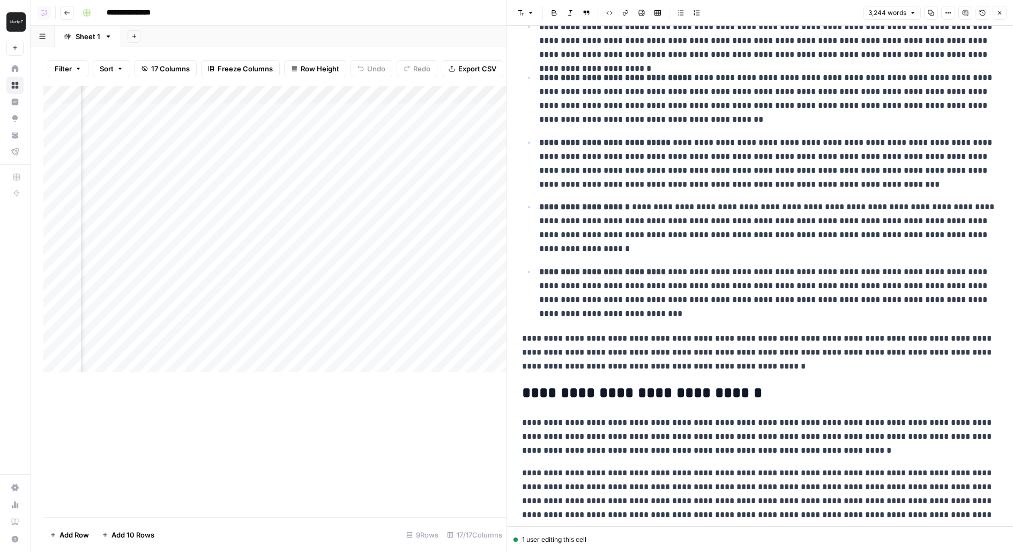
scroll to position [3919, 0]
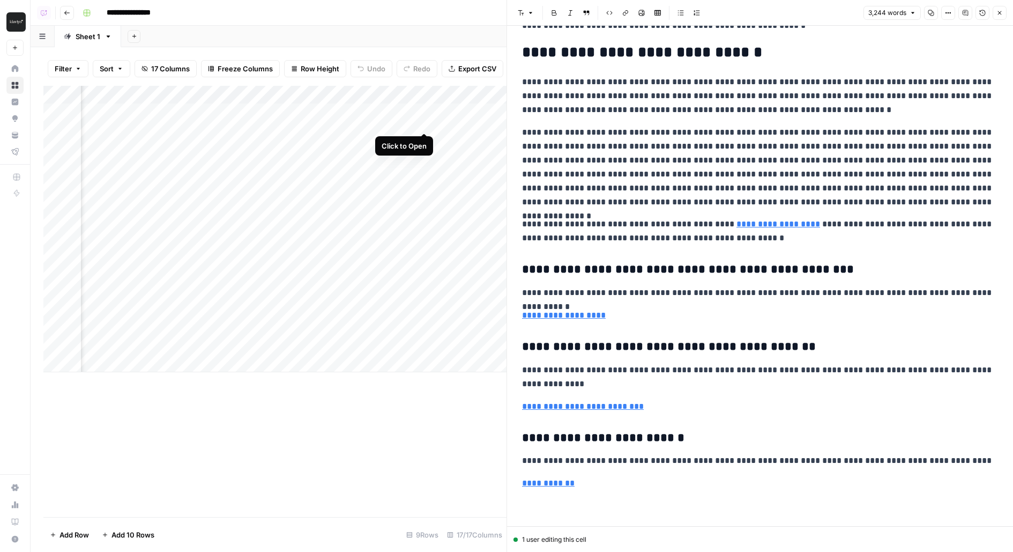
click at [424, 114] on div "Add Column" at bounding box center [274, 229] width 463 height 286
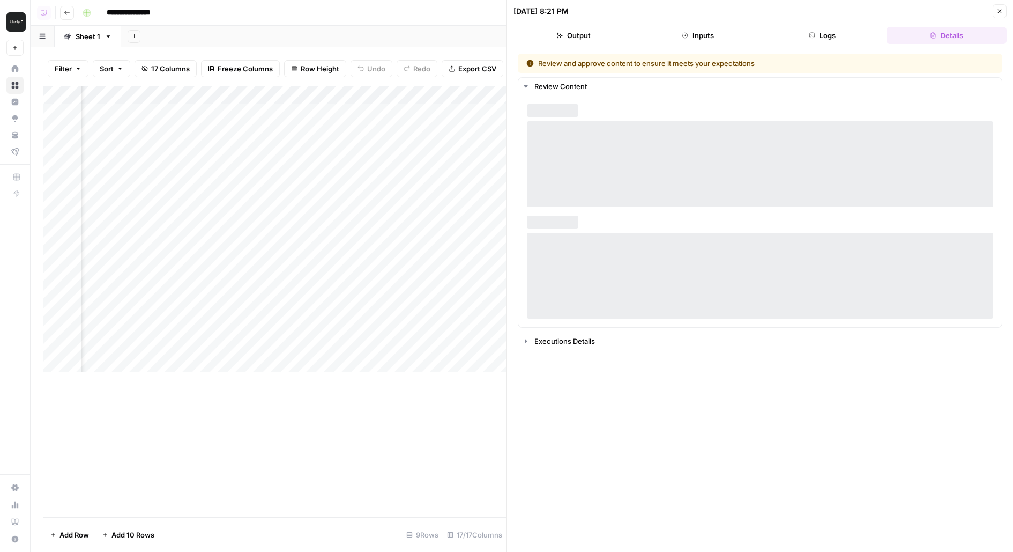
click at [831, 29] on button "Logs" at bounding box center [822, 35] width 120 height 17
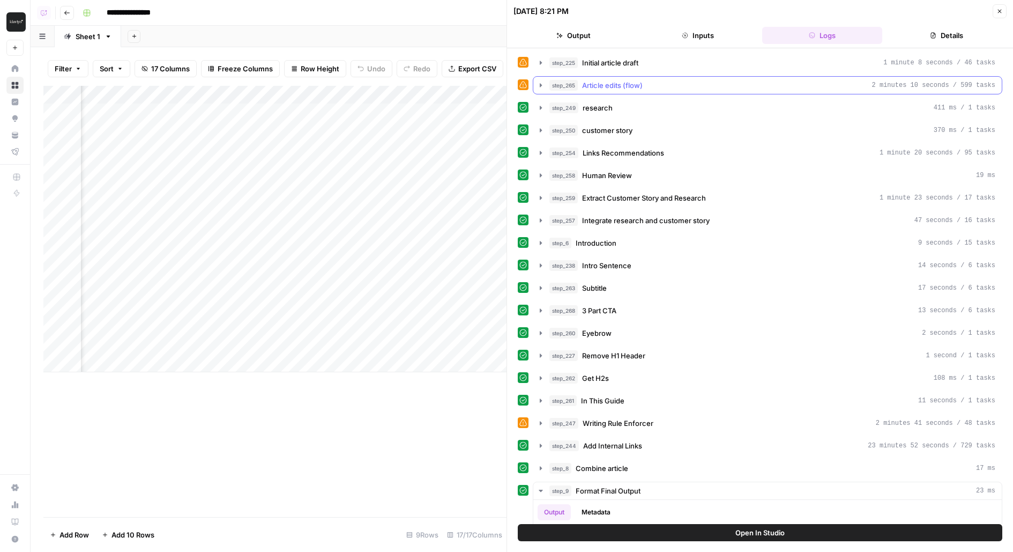
click at [671, 85] on div "step_265 Article edits (flow) 2 minutes 10 seconds / 599 tasks" at bounding box center [773, 85] width 446 height 11
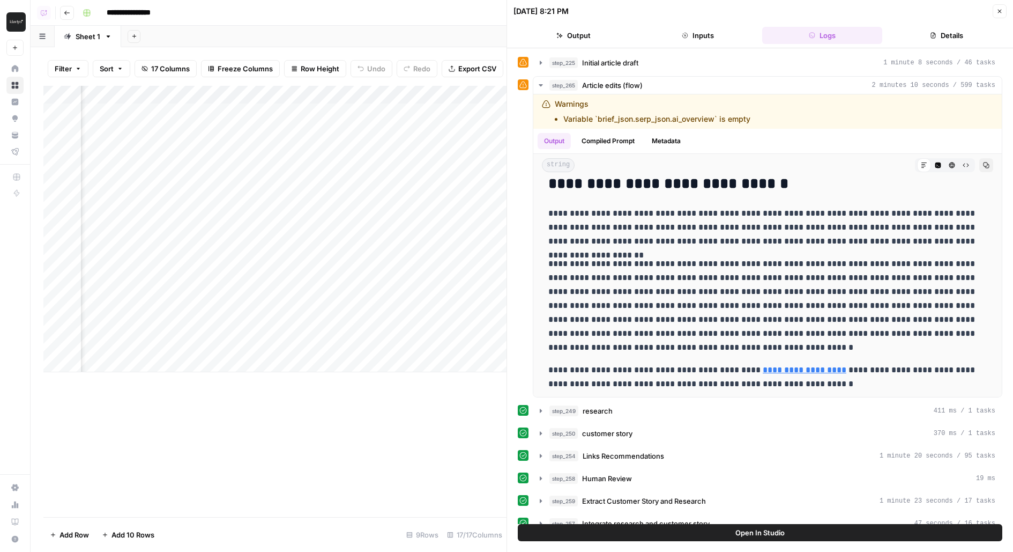
scroll to position [0, 1107]
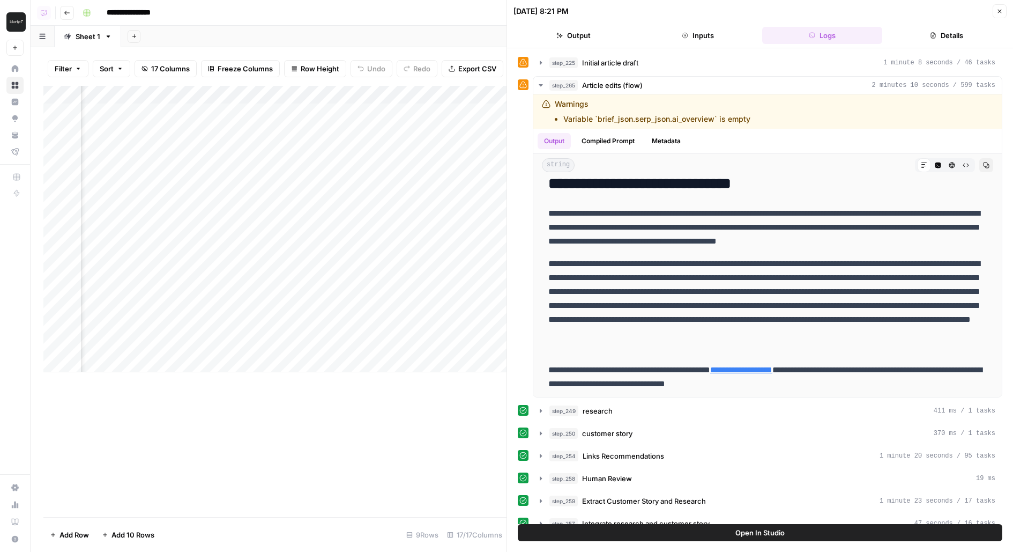
click at [479, 111] on div "Add Column" at bounding box center [274, 229] width 463 height 286
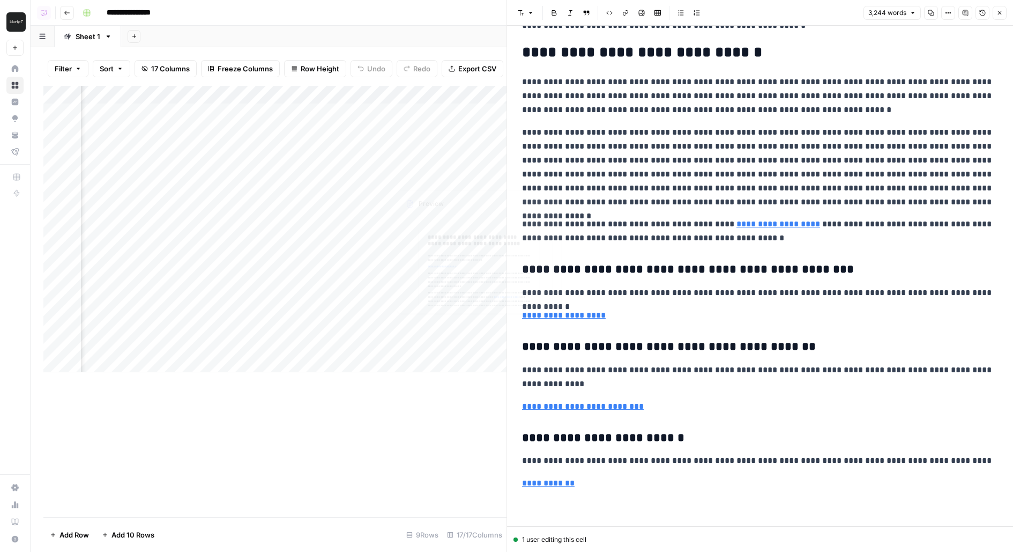
scroll to position [3905, 0]
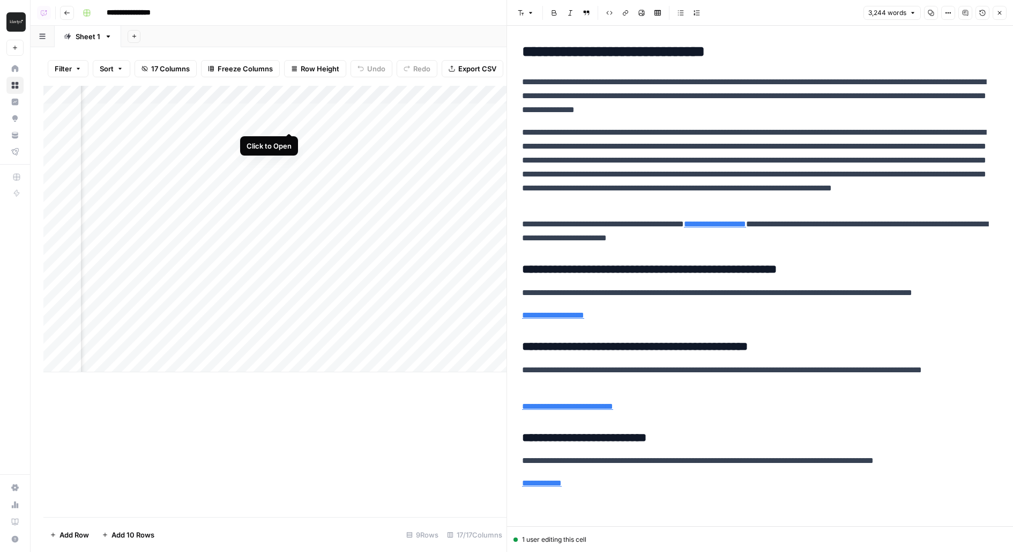
click at [288, 113] on div "Add Column" at bounding box center [274, 229] width 463 height 286
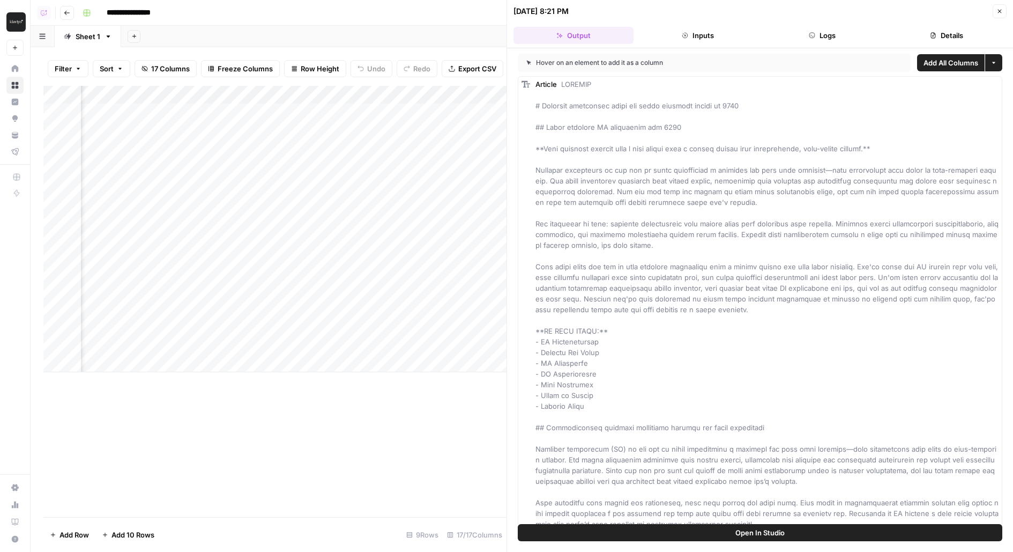
click at [832, 27] on button "Logs" at bounding box center [822, 35] width 120 height 17
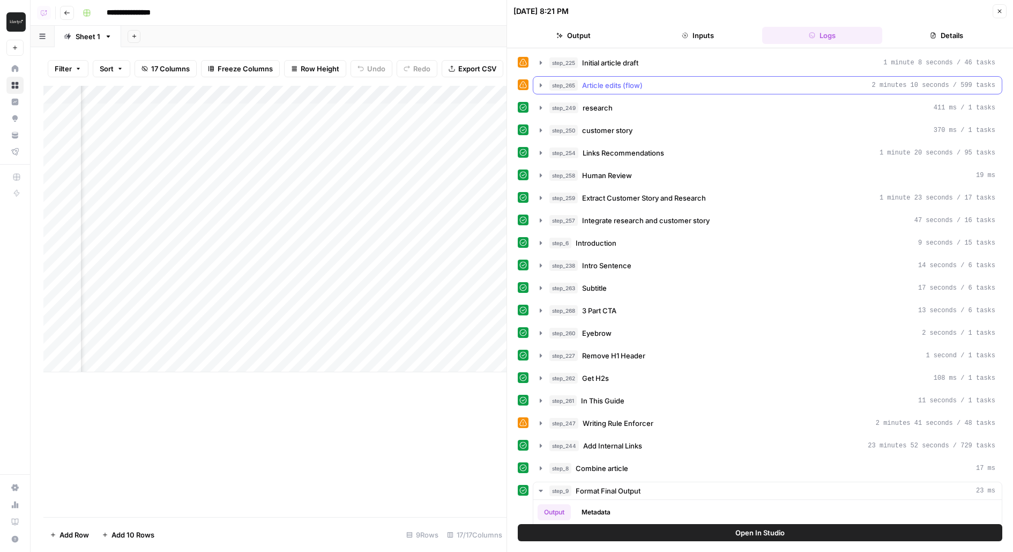
click at [727, 84] on div "step_265 Article edits (flow) 2 minutes 10 seconds / 599 tasks" at bounding box center [773, 85] width 446 height 11
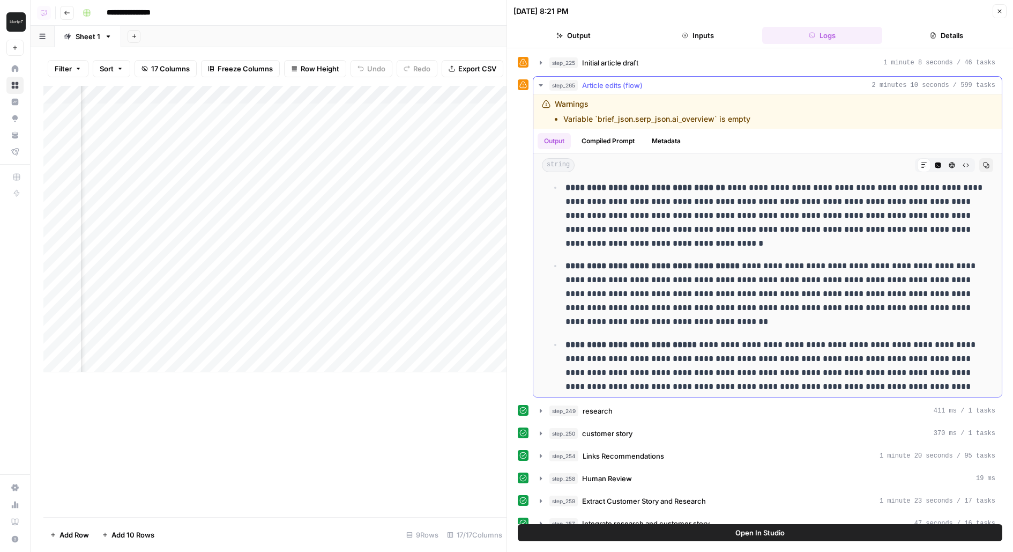
scroll to position [310, 0]
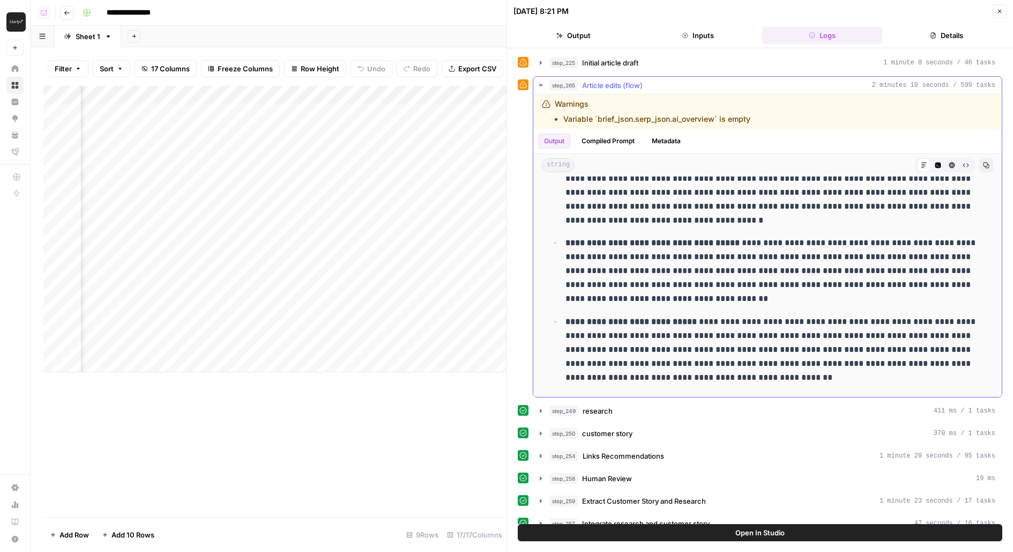
click at [989, 164] on icon "button" at bounding box center [986, 165] width 6 height 6
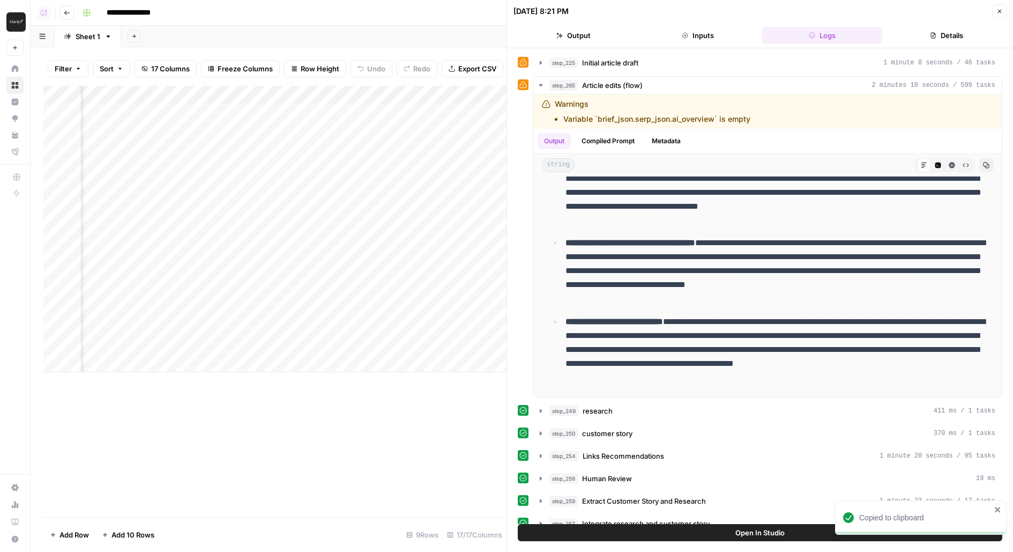
click at [479, 111] on div "Add Column" at bounding box center [274, 229] width 463 height 286
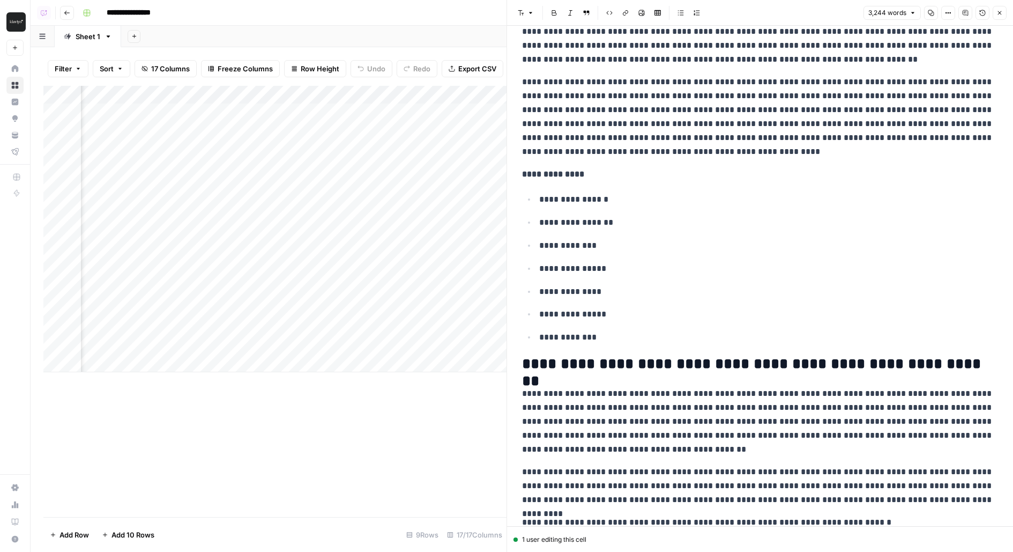
scroll to position [249, 0]
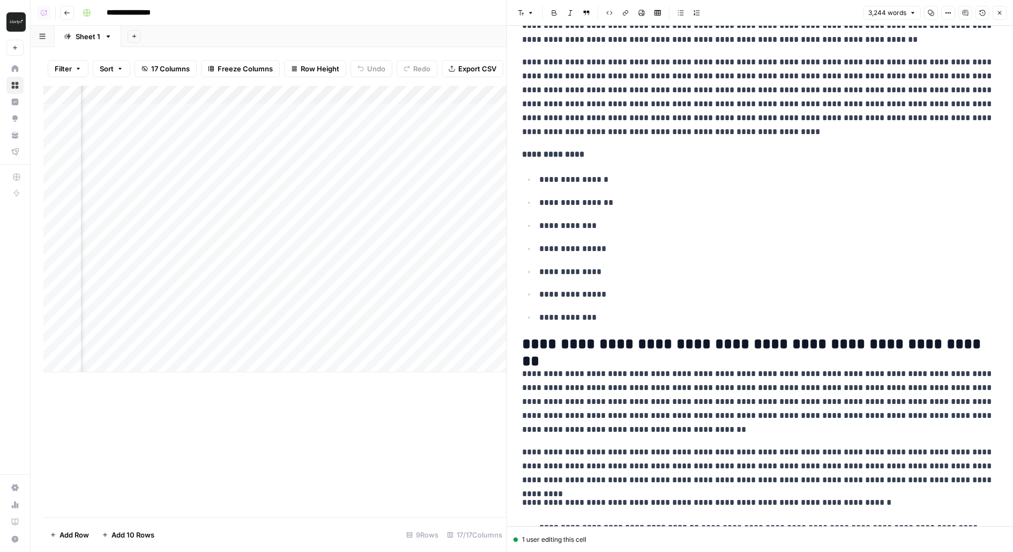
click at [624, 323] on p "**********" at bounding box center [768, 317] width 459 height 14
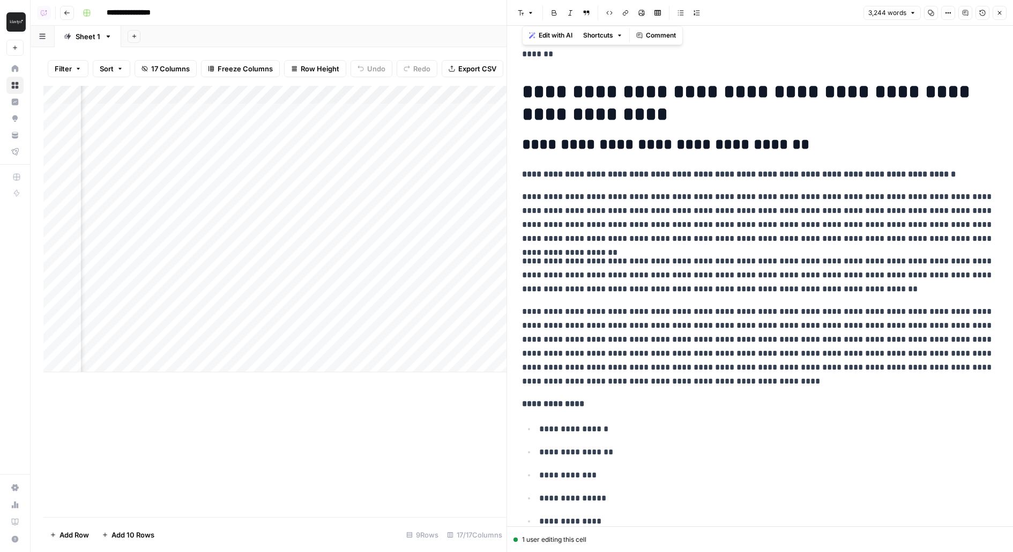
drag, startPoint x: 603, startPoint y: 320, endPoint x: 498, endPoint y: 38, distance: 301.6
click at [498, 38] on body "**********" at bounding box center [506, 276] width 1013 height 552
copy div "**********"
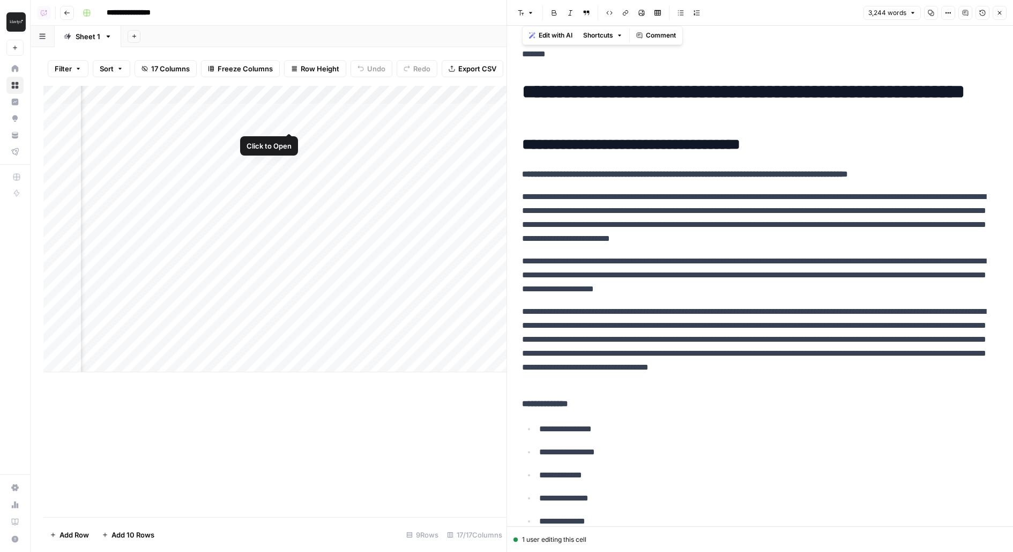
click at [289, 112] on div "Add Column" at bounding box center [274, 229] width 463 height 286
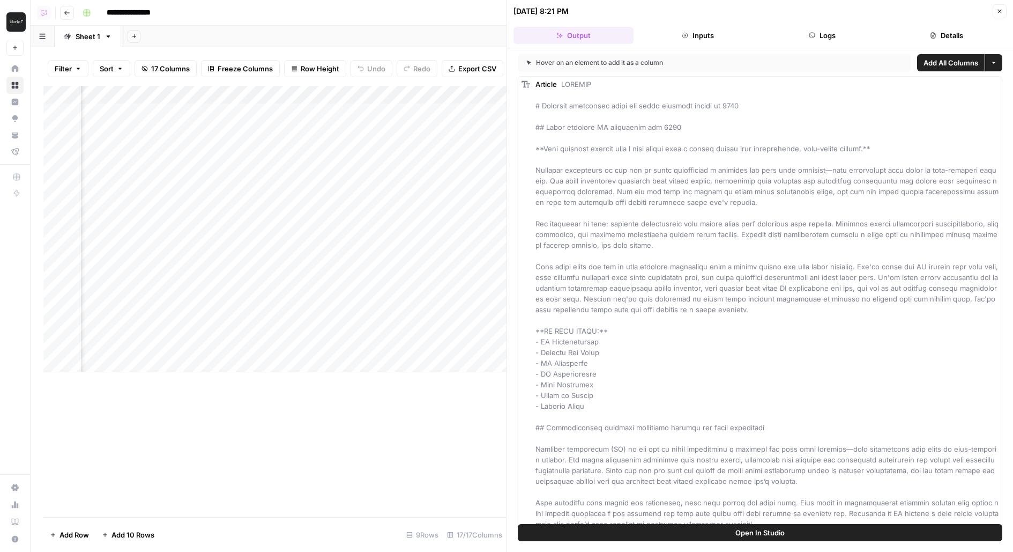
click at [813, 39] on button "Logs" at bounding box center [822, 35] width 120 height 17
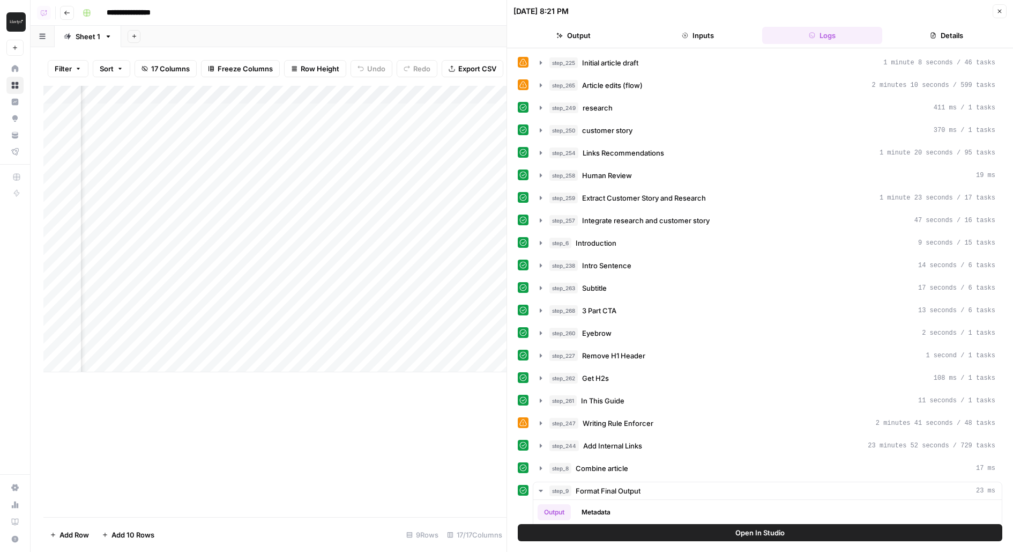
click at [728, 80] on div "step_265 Article edits (flow) 2 minutes 10 seconds / 599 tasks" at bounding box center [773, 85] width 446 height 11
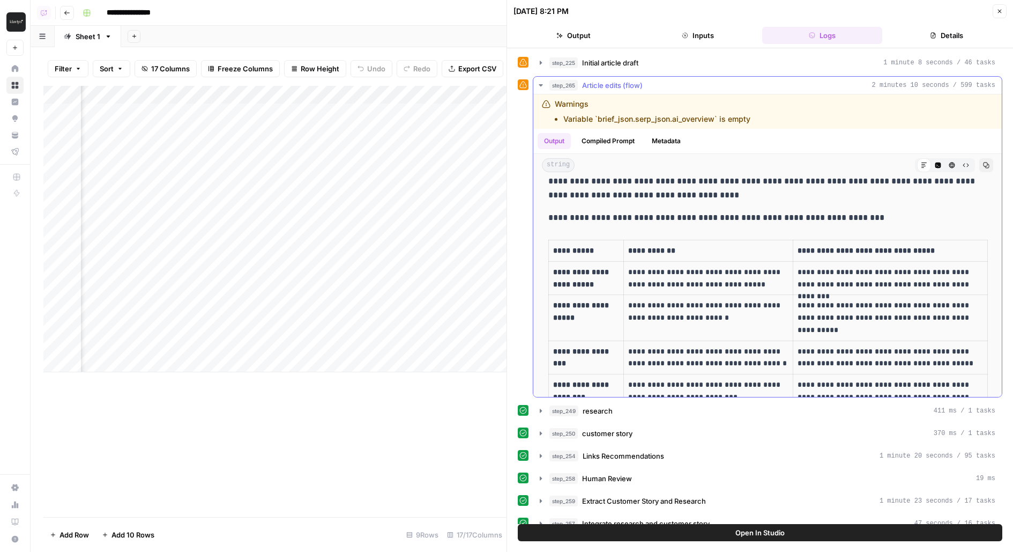
scroll to position [1703, 0]
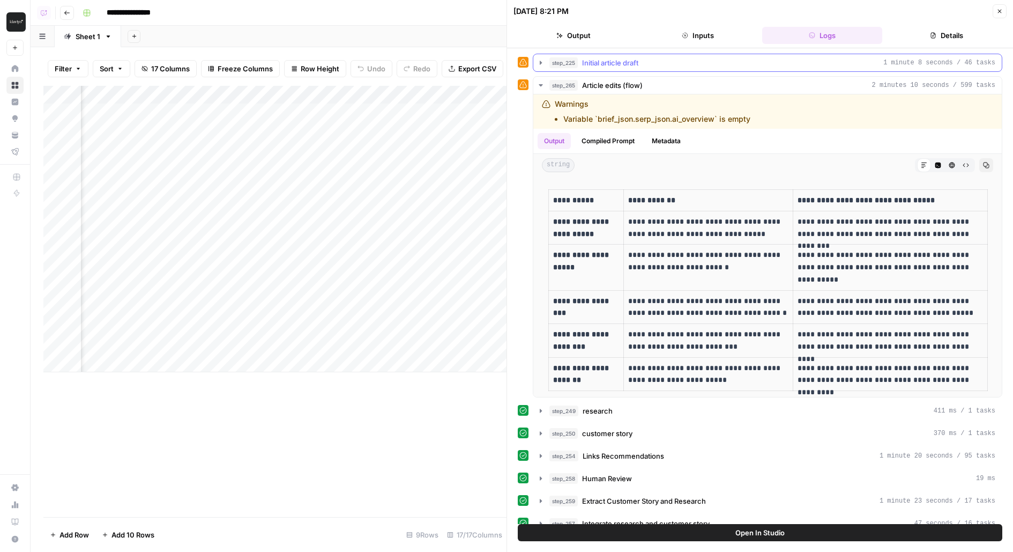
click at [654, 64] on div "step_225 Initial article draft 1 minute 8 seconds / 46 tasks" at bounding box center [773, 62] width 446 height 11
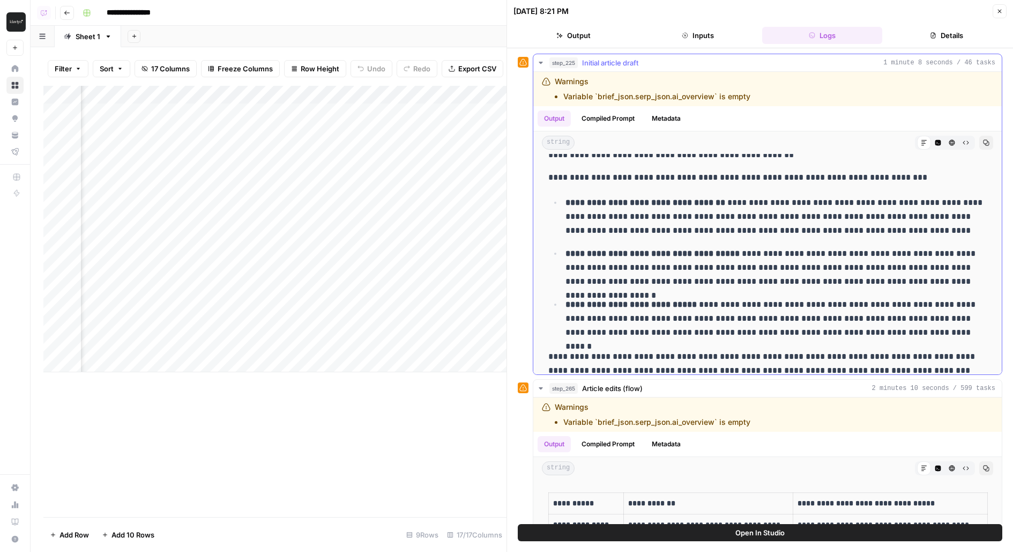
scroll to position [261, 0]
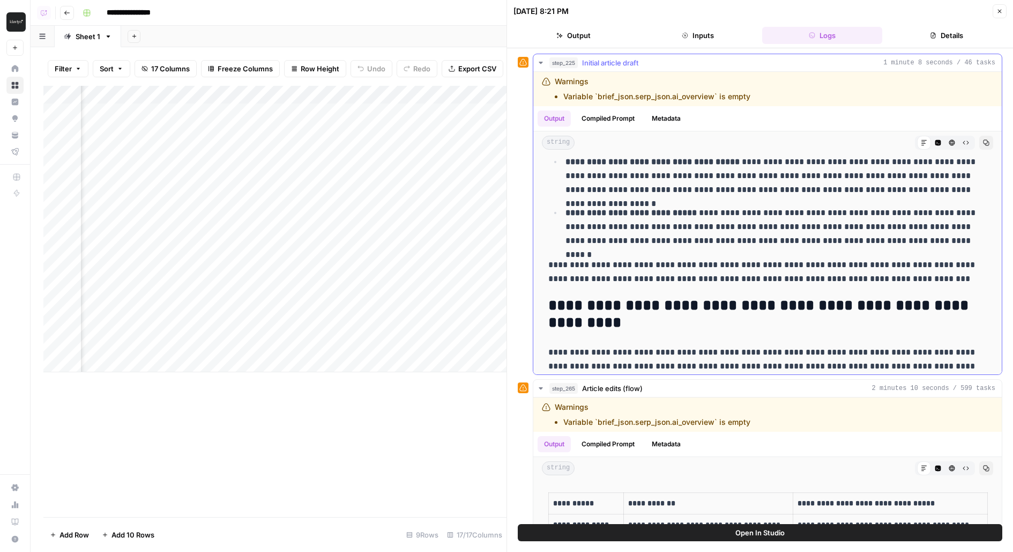
click at [983, 141] on icon "button" at bounding box center [986, 142] width 6 height 6
click at [556, 529] on button "Open In Studio" at bounding box center [760, 532] width 485 height 17
click at [306, 111] on div "Add Column" at bounding box center [274, 229] width 463 height 286
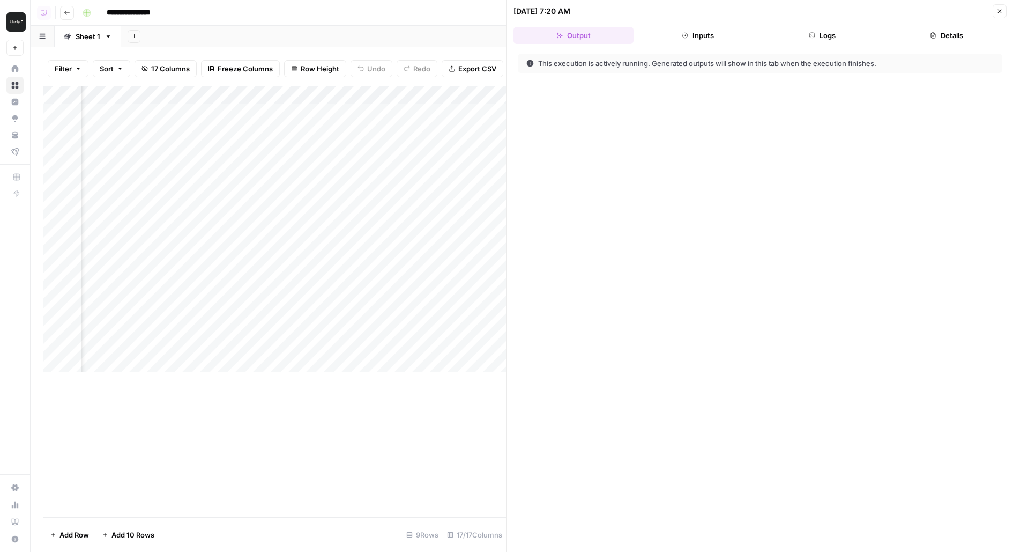
scroll to position [0, 1196]
drag, startPoint x: 518, startPoint y: 11, endPoint x: 582, endPoint y: 10, distance: 64.3
click at [570, 10] on div "10/06/25 at 7:20 AM" at bounding box center [542, 11] width 57 height 11
click at [607, 35] on button "Output" at bounding box center [574, 35] width 120 height 17
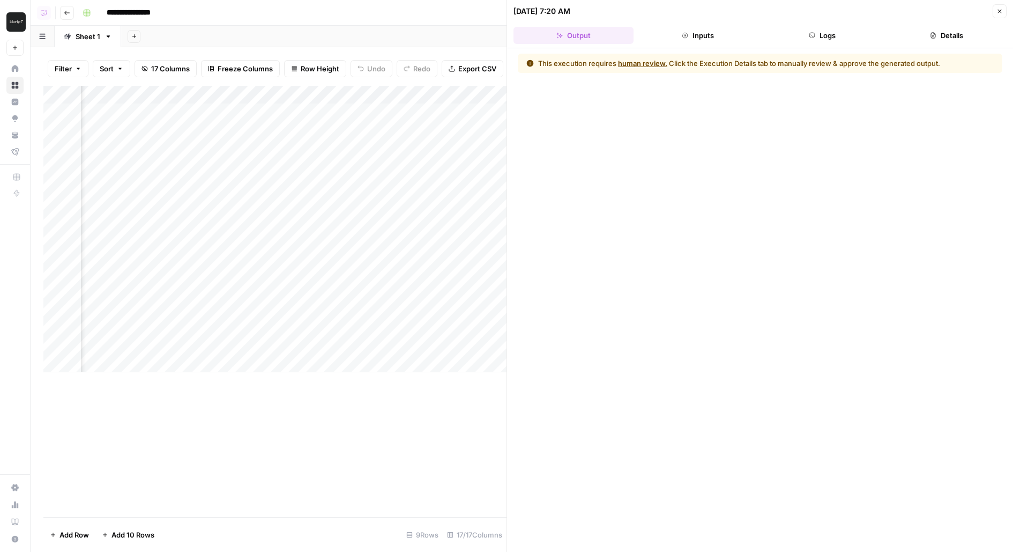
click at [214, 110] on div "Add Column" at bounding box center [274, 229] width 463 height 286
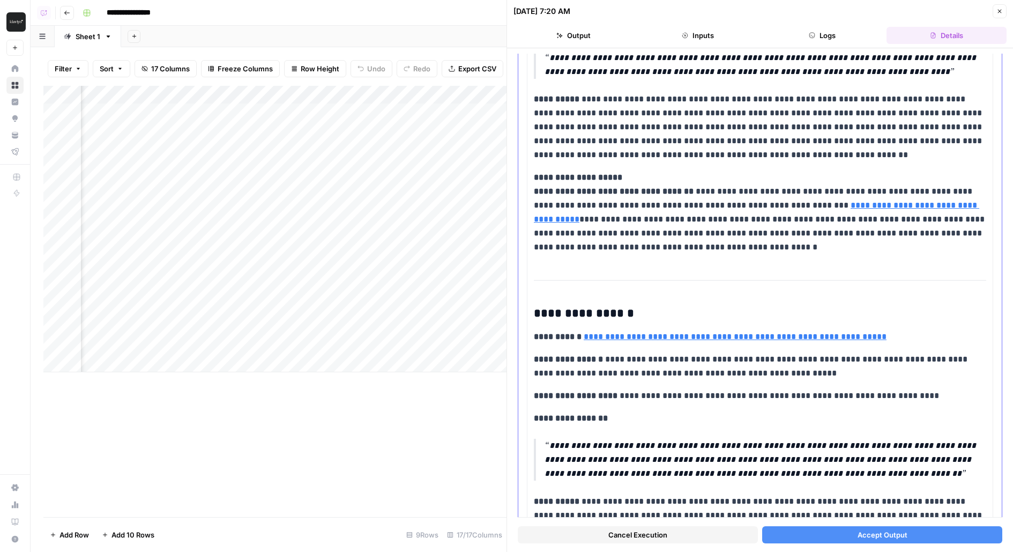
scroll to position [1673, 0]
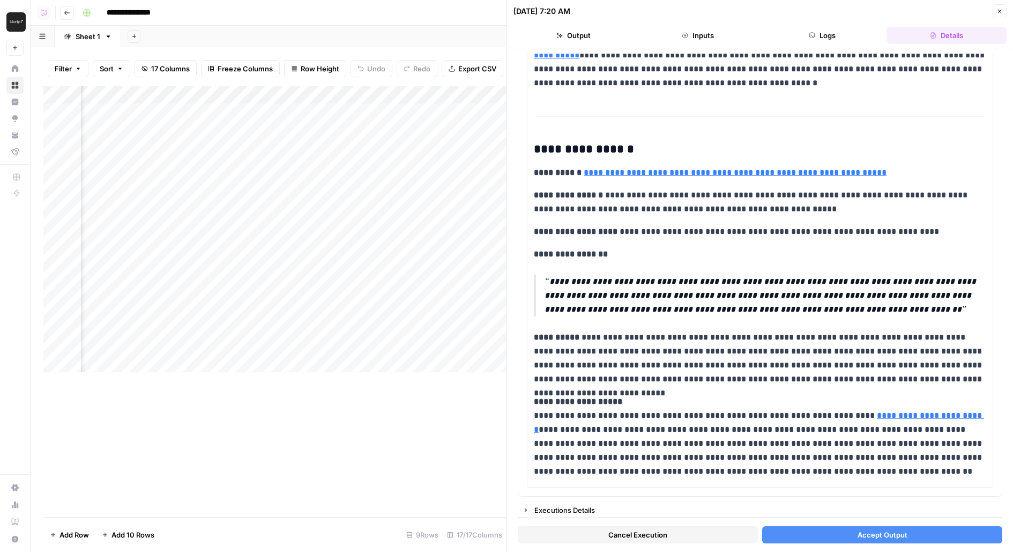
click at [847, 530] on button "Accept Output" at bounding box center [882, 534] width 240 height 17
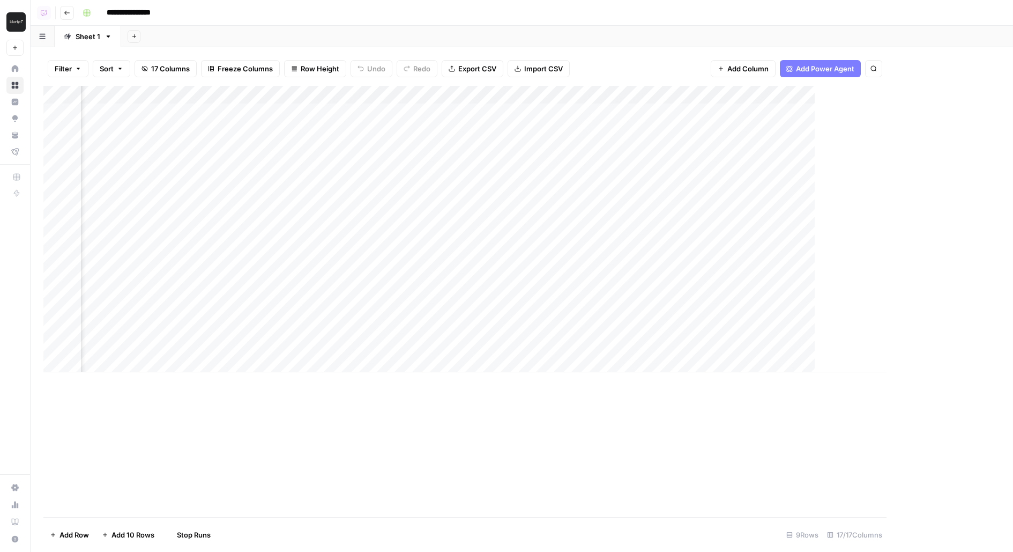
scroll to position [0, 833]
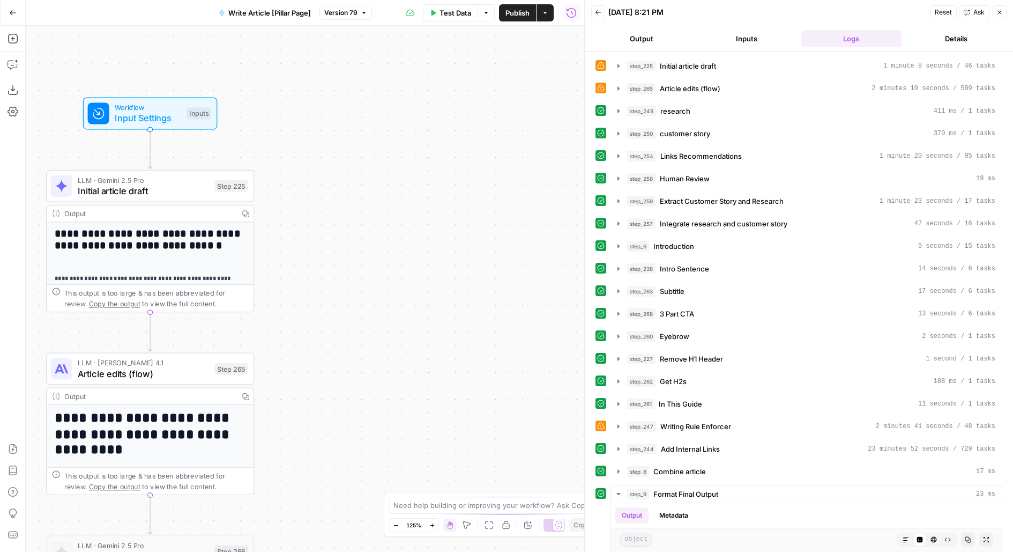
drag, startPoint x: 333, startPoint y: 243, endPoint x: 459, endPoint y: 131, distance: 168.3
click at [459, 131] on div "**********" at bounding box center [305, 289] width 559 height 526
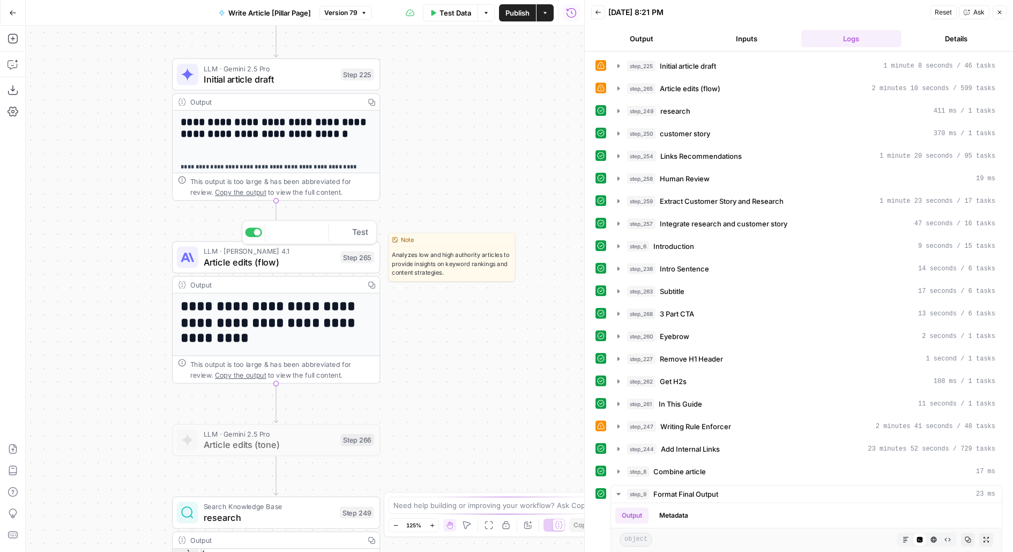
click at [286, 268] on div "LLM · [PERSON_NAME] Opus 4.1 Article edits (flow) Step 265 Copy step Delete ste…" at bounding box center [276, 257] width 208 height 32
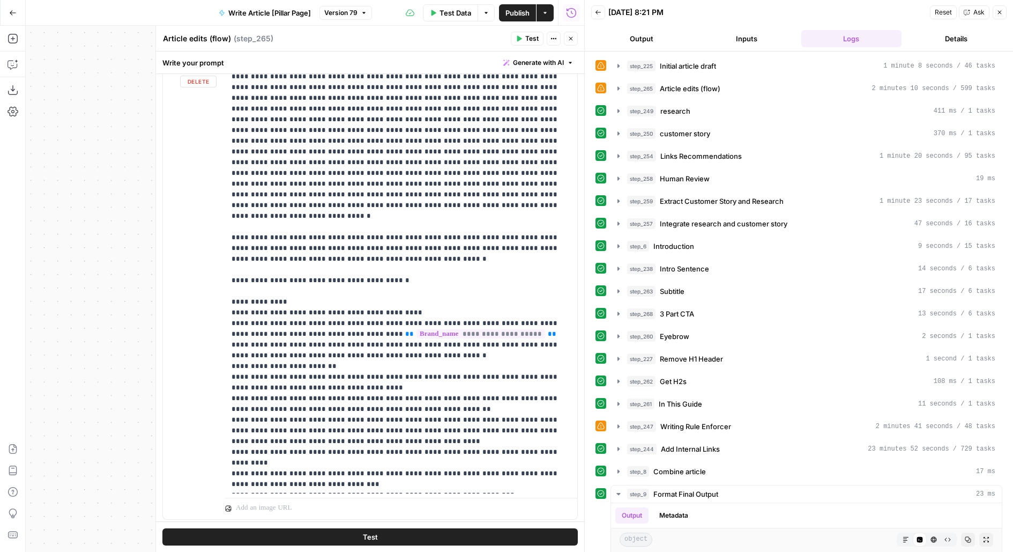
scroll to position [1282, 0]
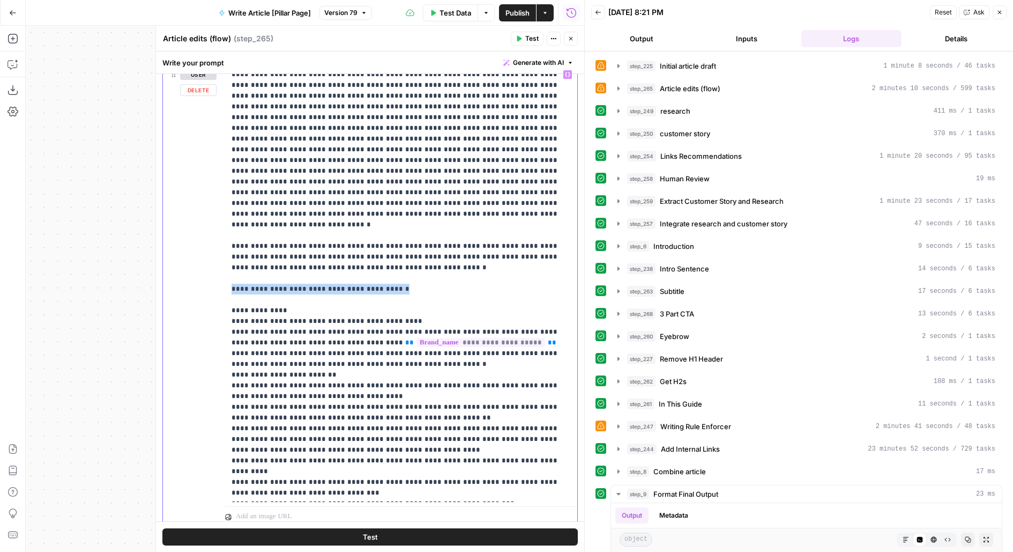
drag, startPoint x: 407, startPoint y: 265, endPoint x: 164, endPoint y: 268, distance: 244.0
click at [164, 268] on div "**********" at bounding box center [370, 296] width 414 height 462
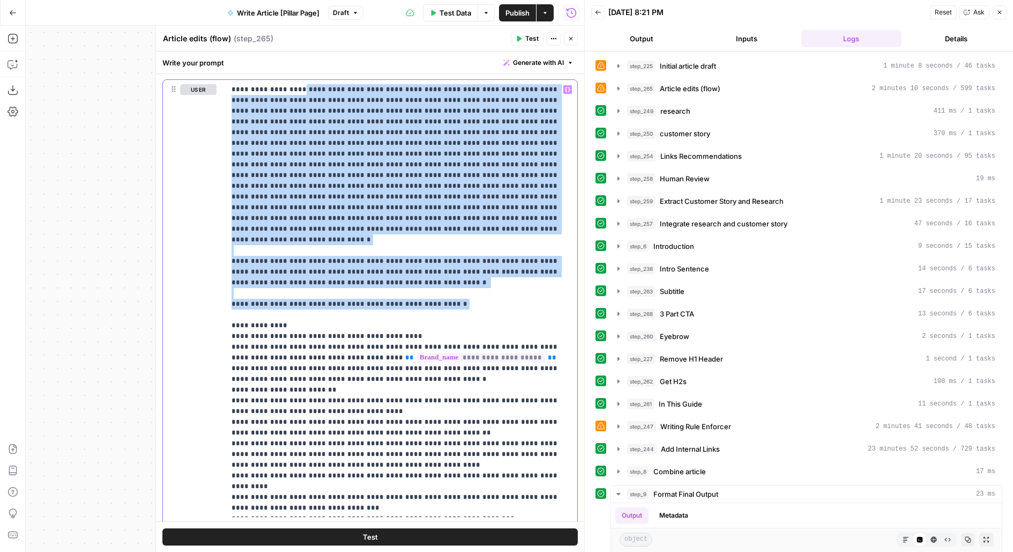
drag, startPoint x: 451, startPoint y: 265, endPoint x: 144, endPoint y: 56, distance: 371.6
click at [144, 56] on body "**********" at bounding box center [506, 276] width 1013 height 552
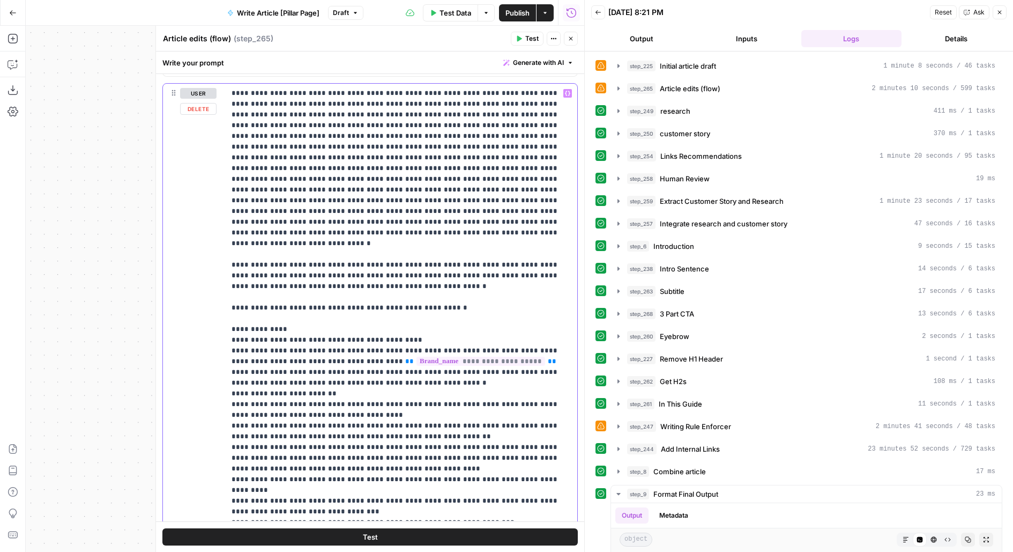
click at [300, 321] on p "**********" at bounding box center [402, 356] width 340 height 536
drag, startPoint x: 229, startPoint y: 283, endPoint x: 457, endPoint y: 282, distance: 227.3
click at [456, 282] on div "**********" at bounding box center [401, 302] width 352 height 437
drag, startPoint x: 234, startPoint y: 285, endPoint x: 214, endPoint y: 285, distance: 19.3
click at [214, 285] on div "**********" at bounding box center [370, 315] width 414 height 462
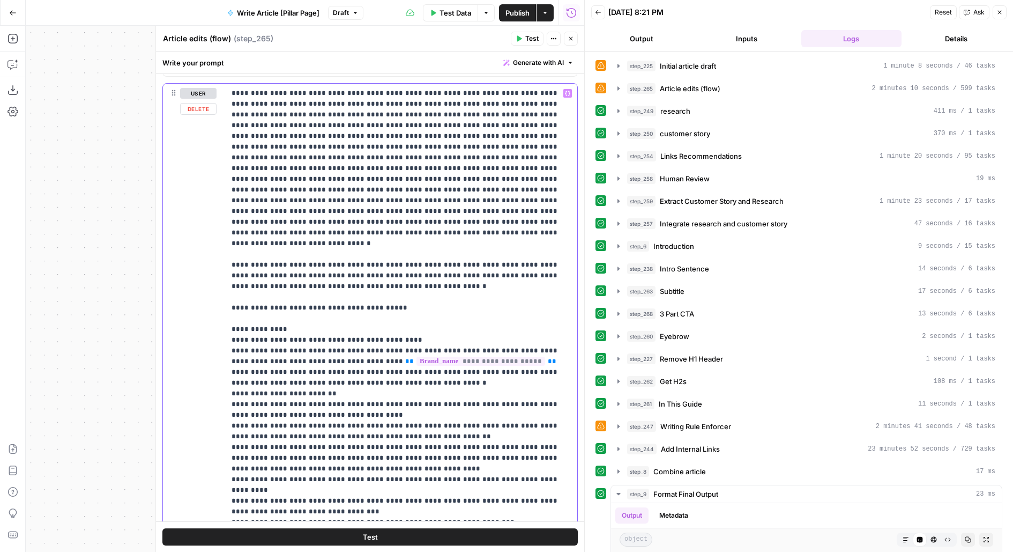
click at [421, 284] on p "**********" at bounding box center [402, 356] width 340 height 536
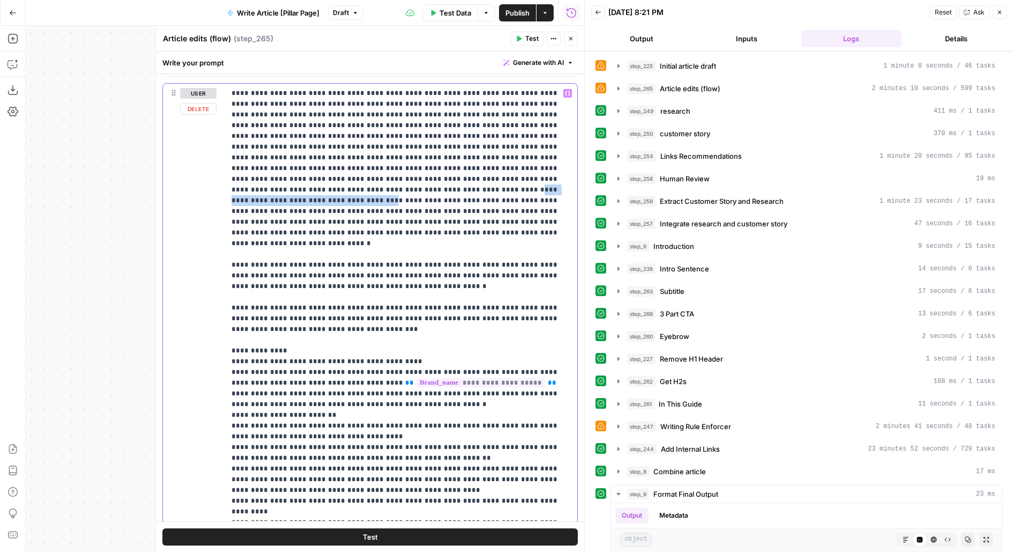
drag, startPoint x: 412, startPoint y: 174, endPoint x: 560, endPoint y: 173, distance: 147.4
click at [561, 173] on p "**********" at bounding box center [402, 367] width 340 height 558
click at [354, 188] on p "**********" at bounding box center [402, 367] width 340 height 558
click at [426, 101] on p "**********" at bounding box center [402, 367] width 340 height 558
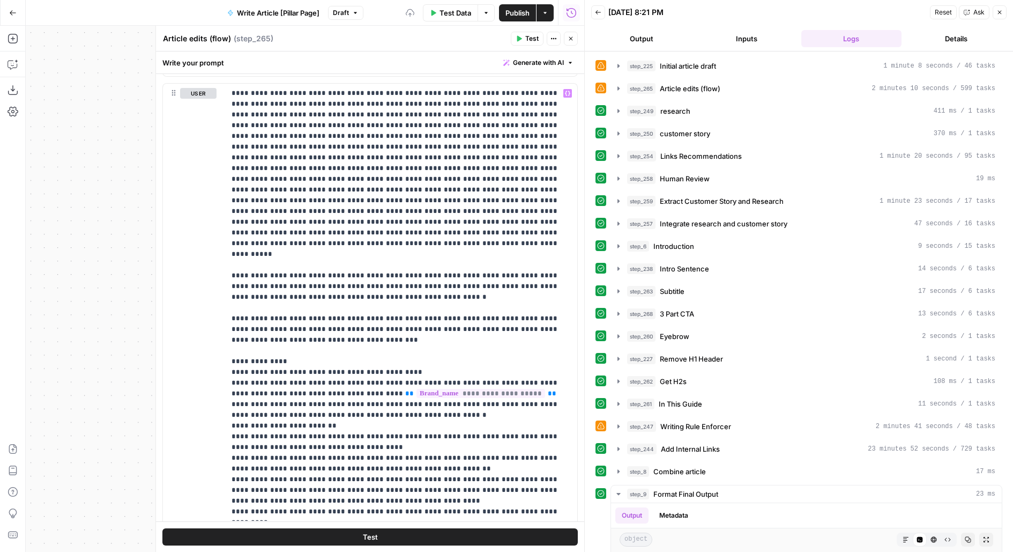
click at [414, 541] on button "Test" at bounding box center [370, 536] width 416 height 17
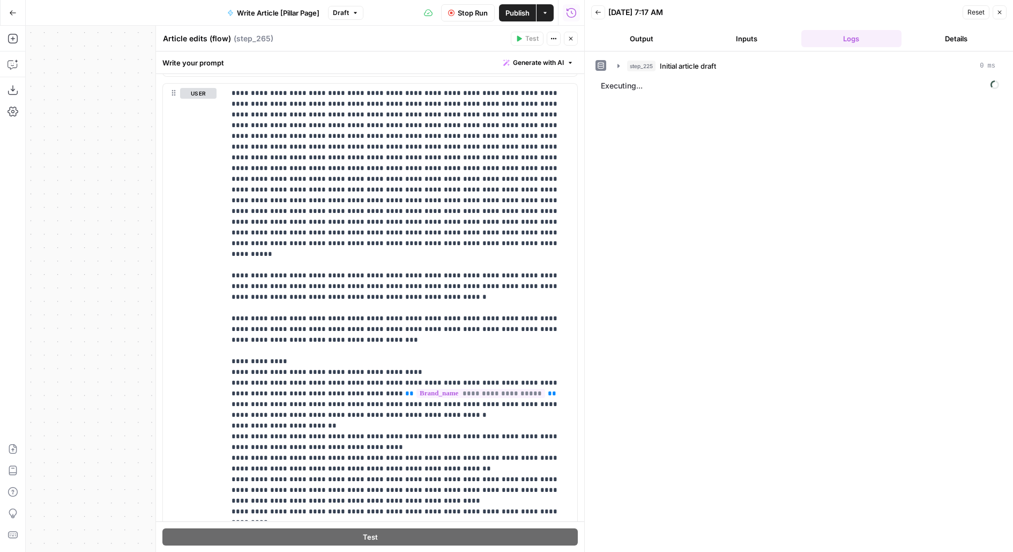
click at [639, 36] on button "Output" at bounding box center [641, 38] width 101 height 17
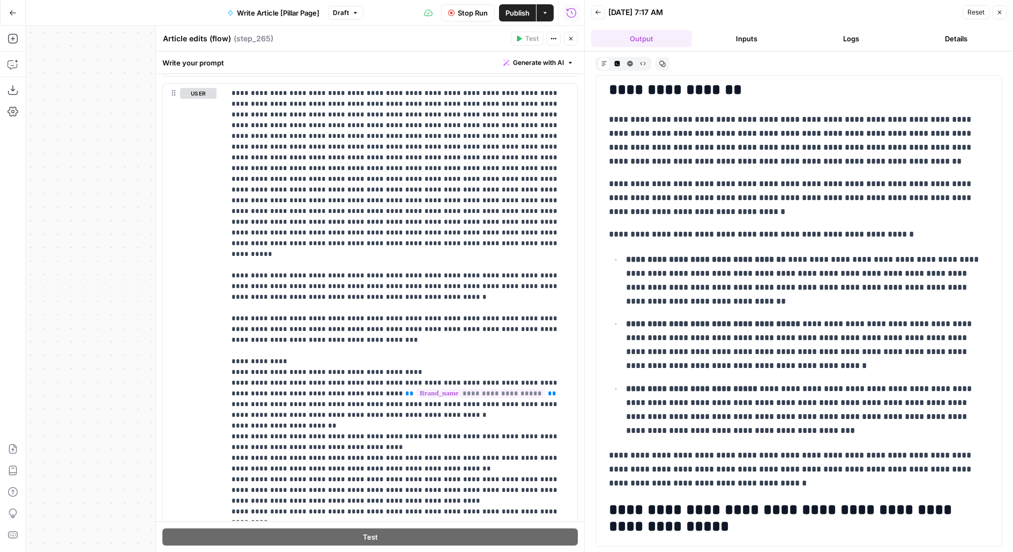
scroll to position [107, 0]
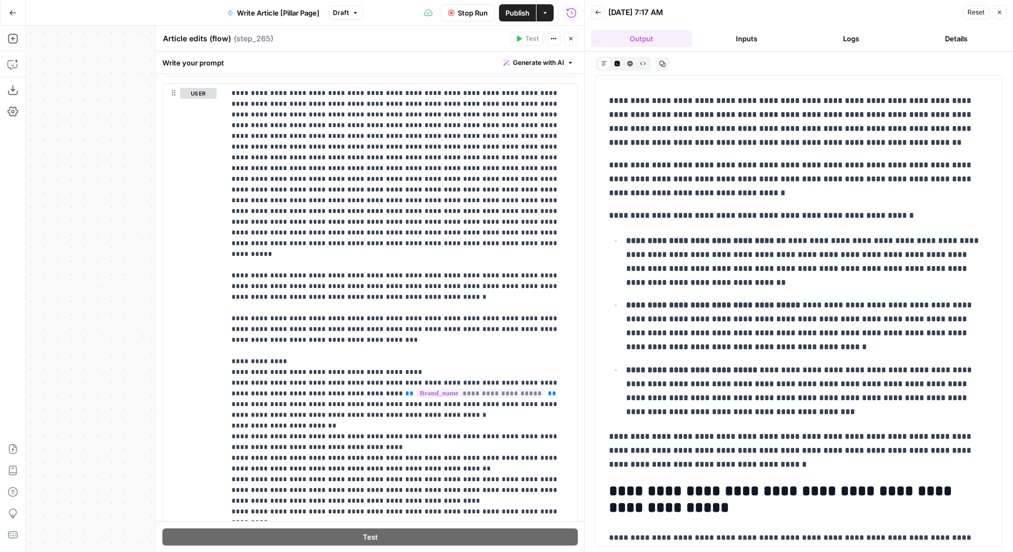
drag, startPoint x: 612, startPoint y: 101, endPoint x: 664, endPoint y: 195, distance: 106.8
click at [664, 196] on div "**********" at bounding box center [799, 529] width 393 height 1109
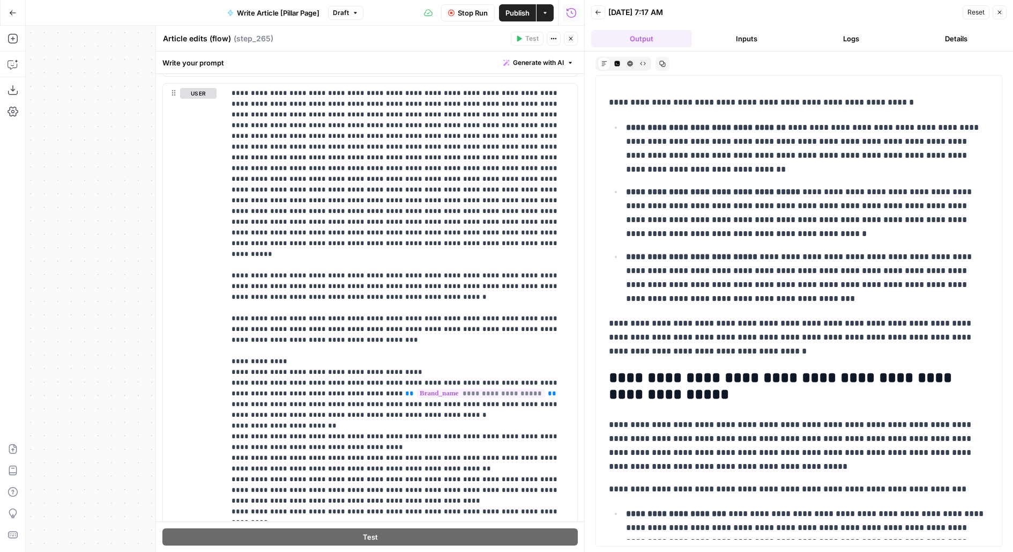
scroll to position [221, 0]
click at [870, 42] on button "Logs" at bounding box center [852, 38] width 101 height 17
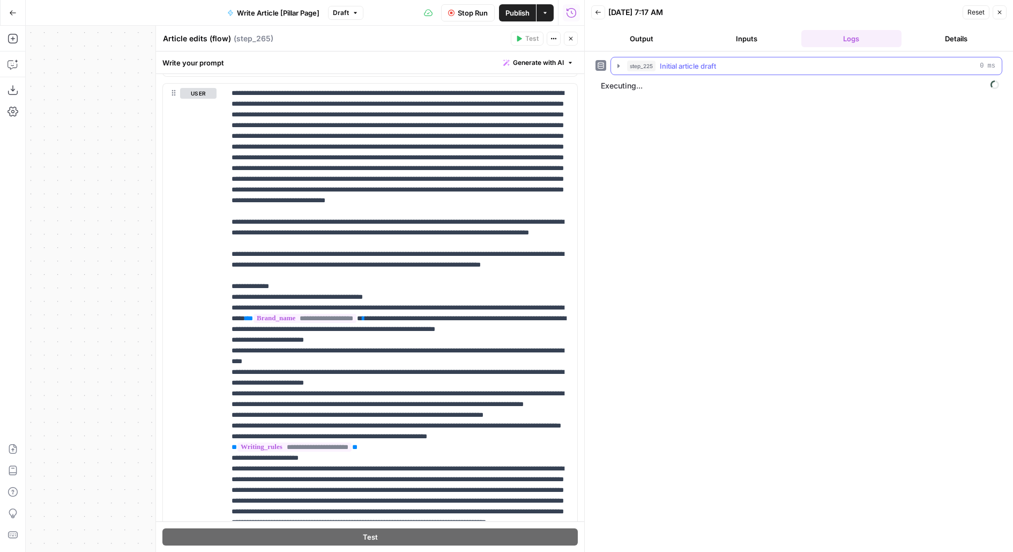
click at [738, 72] on button "step_225 Initial article draft 0 ms" at bounding box center [806, 65] width 391 height 17
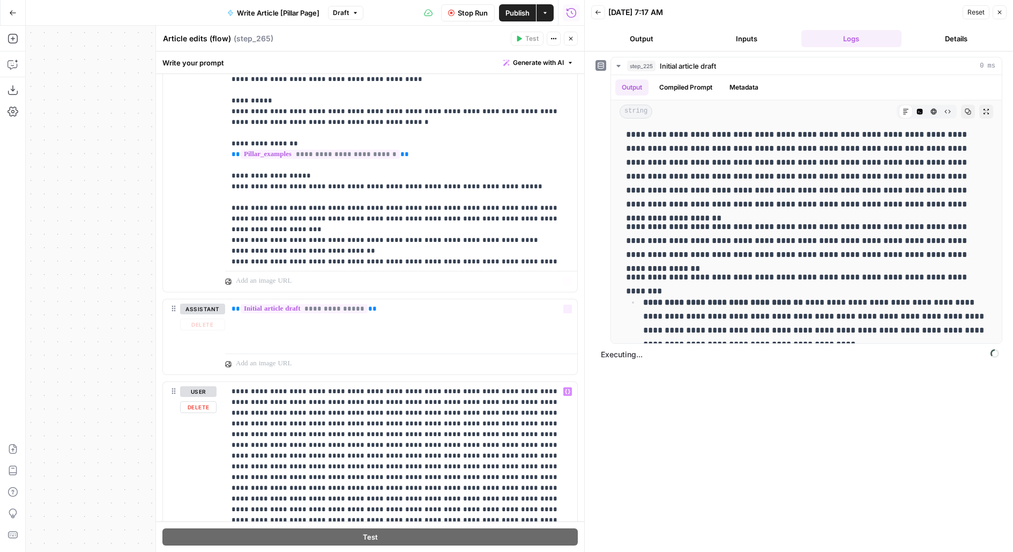
scroll to position [953, 0]
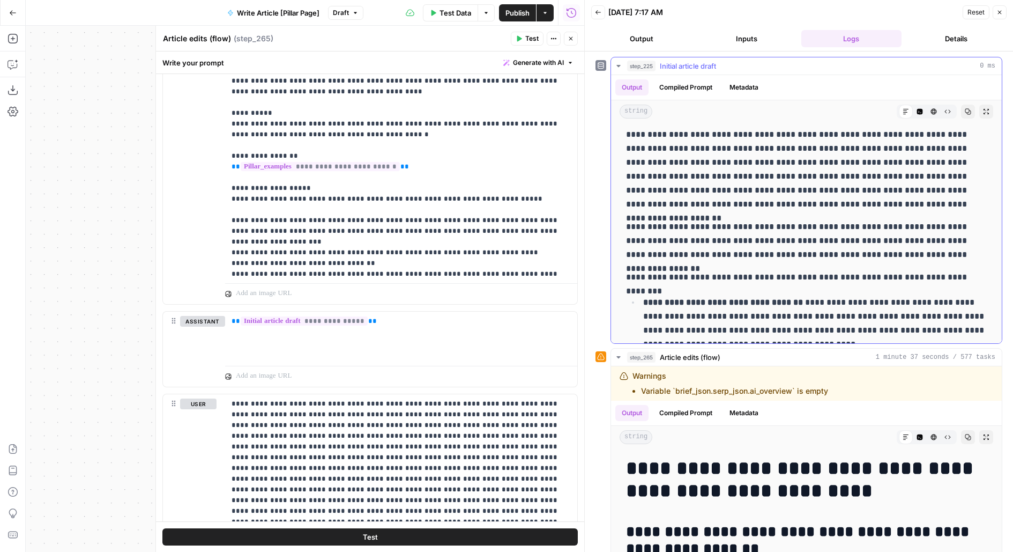
click at [709, 58] on button "step_225 Initial article draft 0 ms" at bounding box center [806, 65] width 391 height 17
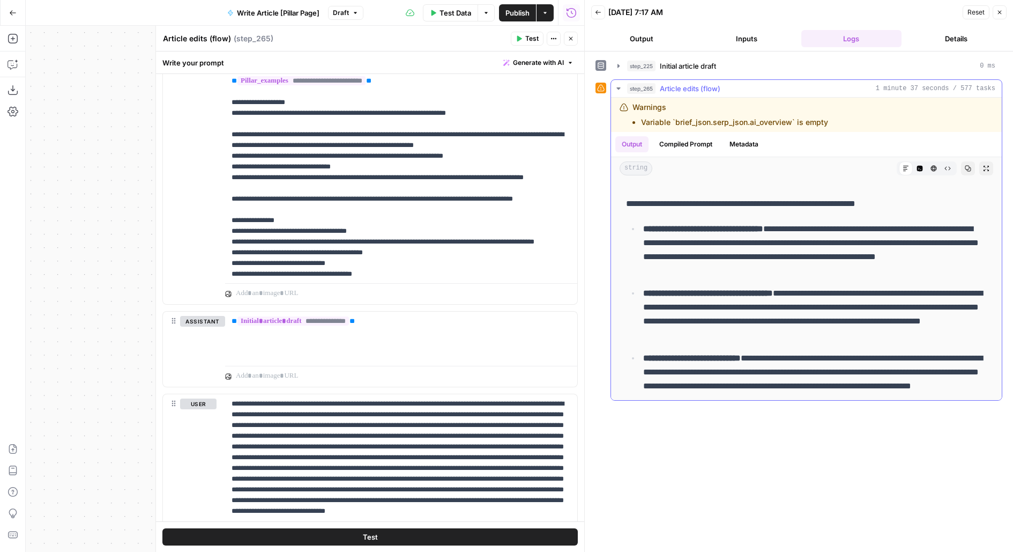
scroll to position [227, 0]
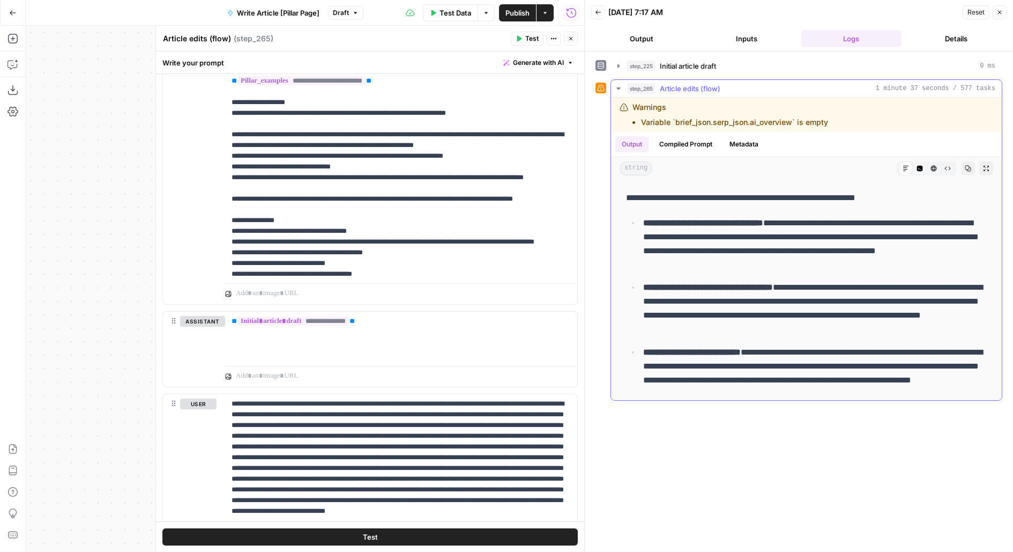
click at [985, 175] on div "string Markdown Code Editor HTML Viewer Raw Output Copy Expand Output" at bounding box center [806, 168] width 391 height 23
click at [985, 174] on div "string Markdown Code Editor HTML Viewer Raw Output Copy Expand Output" at bounding box center [806, 168] width 391 height 23
click at [984, 167] on icon "button" at bounding box center [986, 168] width 6 height 6
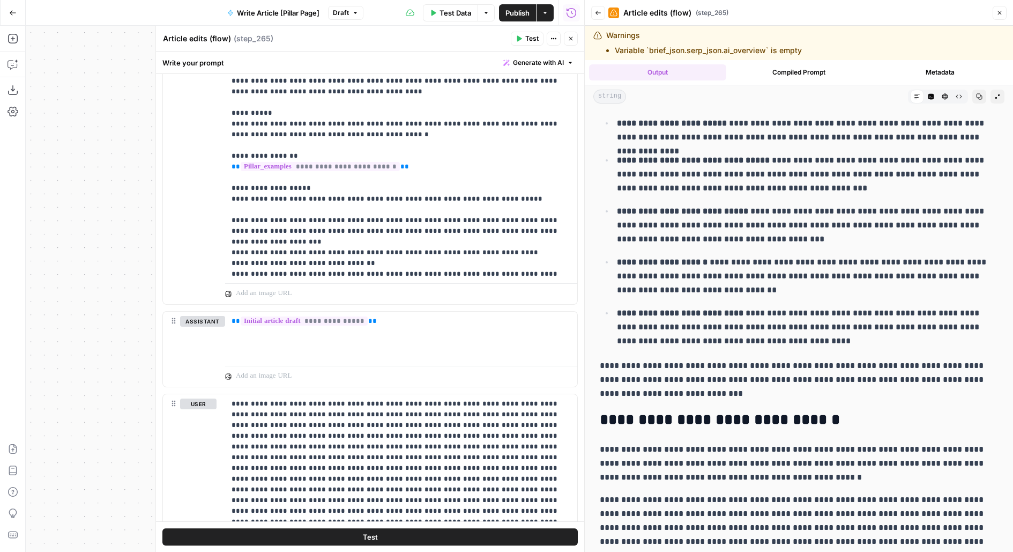
scroll to position [2584, 0]
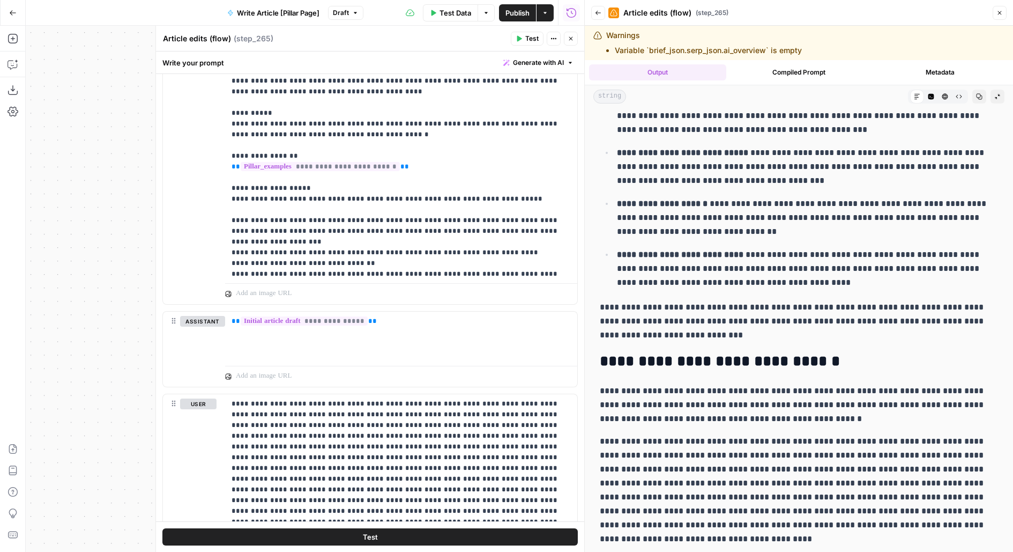
click at [974, 99] on button "Copy" at bounding box center [980, 97] width 14 height 14
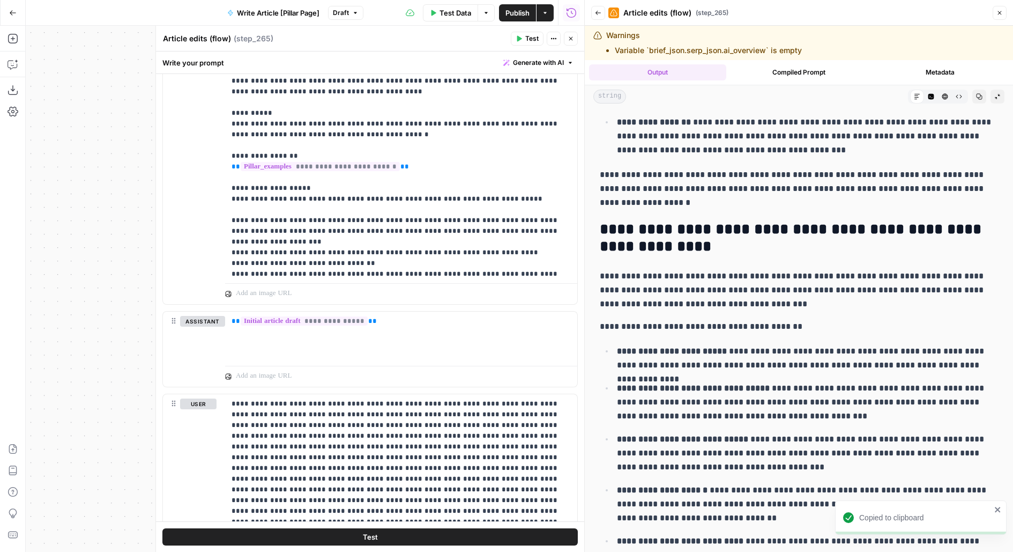
scroll to position [2304, 0]
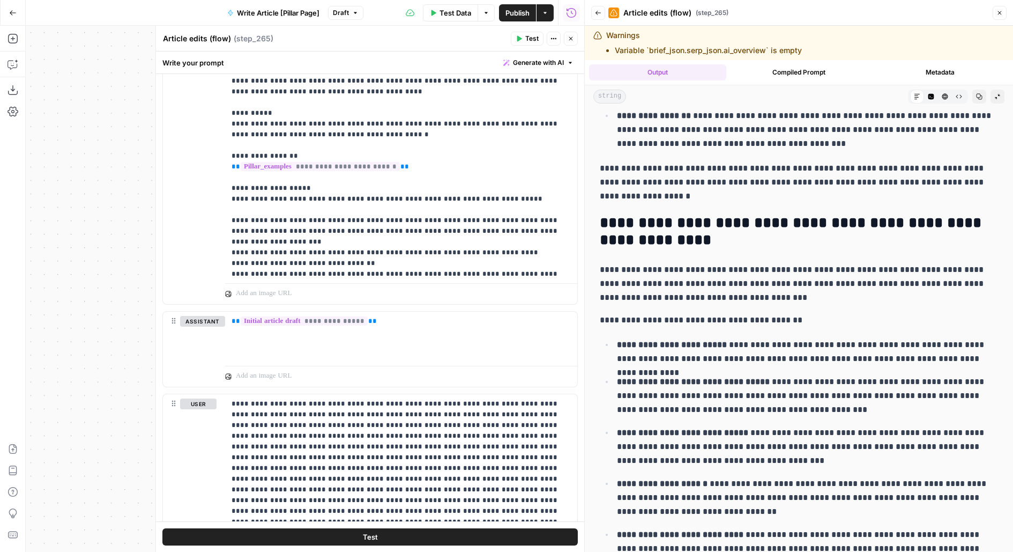
drag, startPoint x: 605, startPoint y: 164, endPoint x: 626, endPoint y: 190, distance: 33.6
click at [626, 190] on p "**********" at bounding box center [799, 182] width 398 height 42
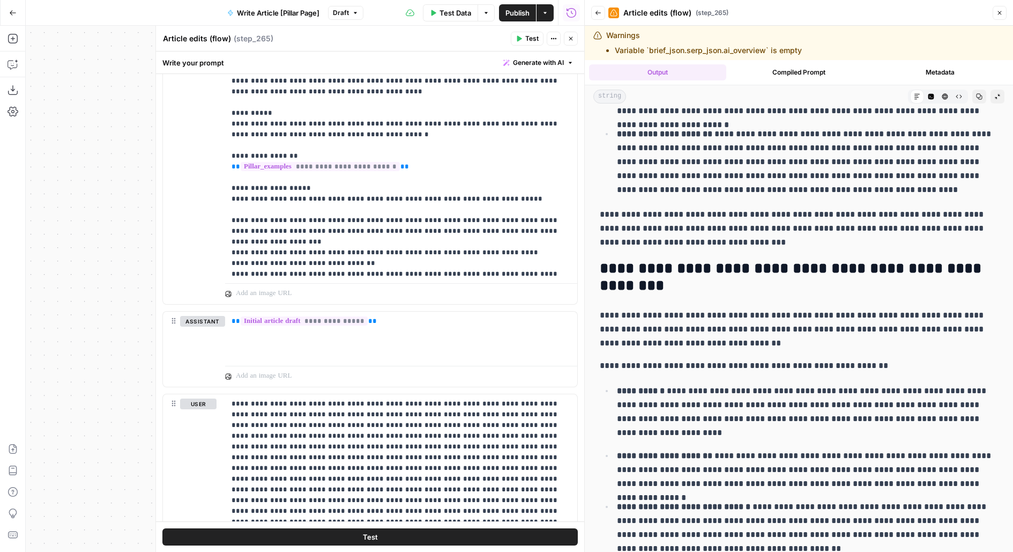
scroll to position [860, 0]
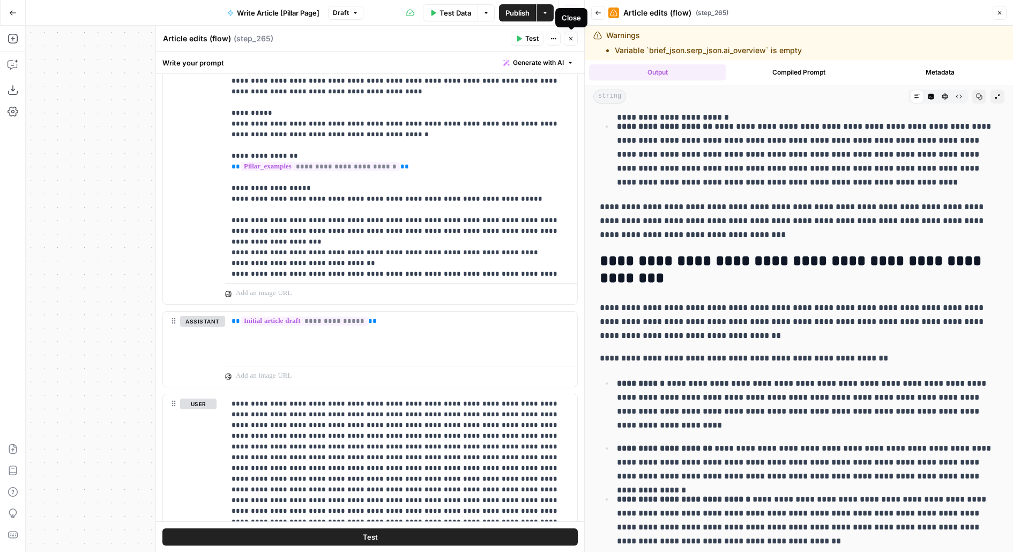
click at [573, 40] on icon "button" at bounding box center [571, 38] width 6 height 6
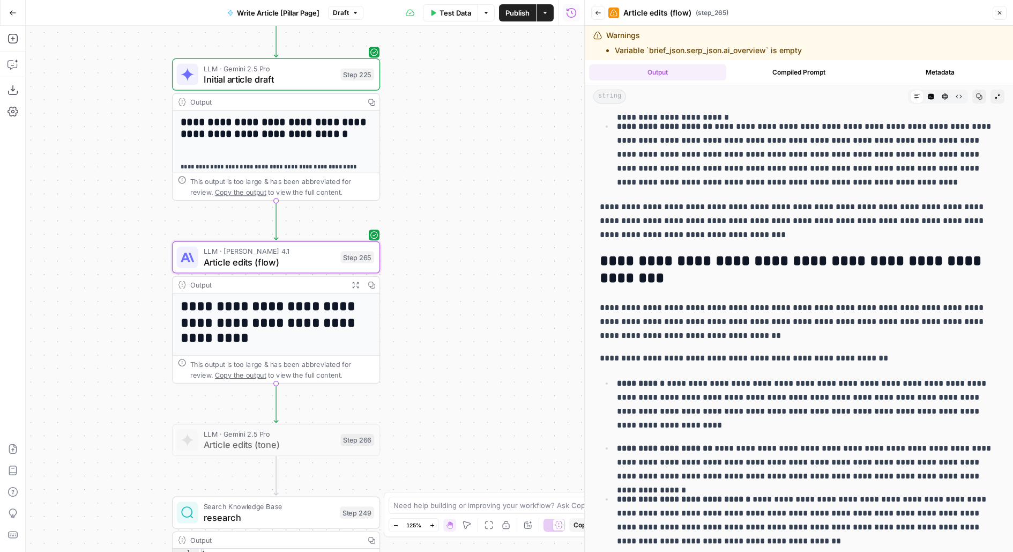
click at [526, 8] on span "Publish" at bounding box center [518, 13] width 24 height 11
